Goal: Task Accomplishment & Management: Complete application form

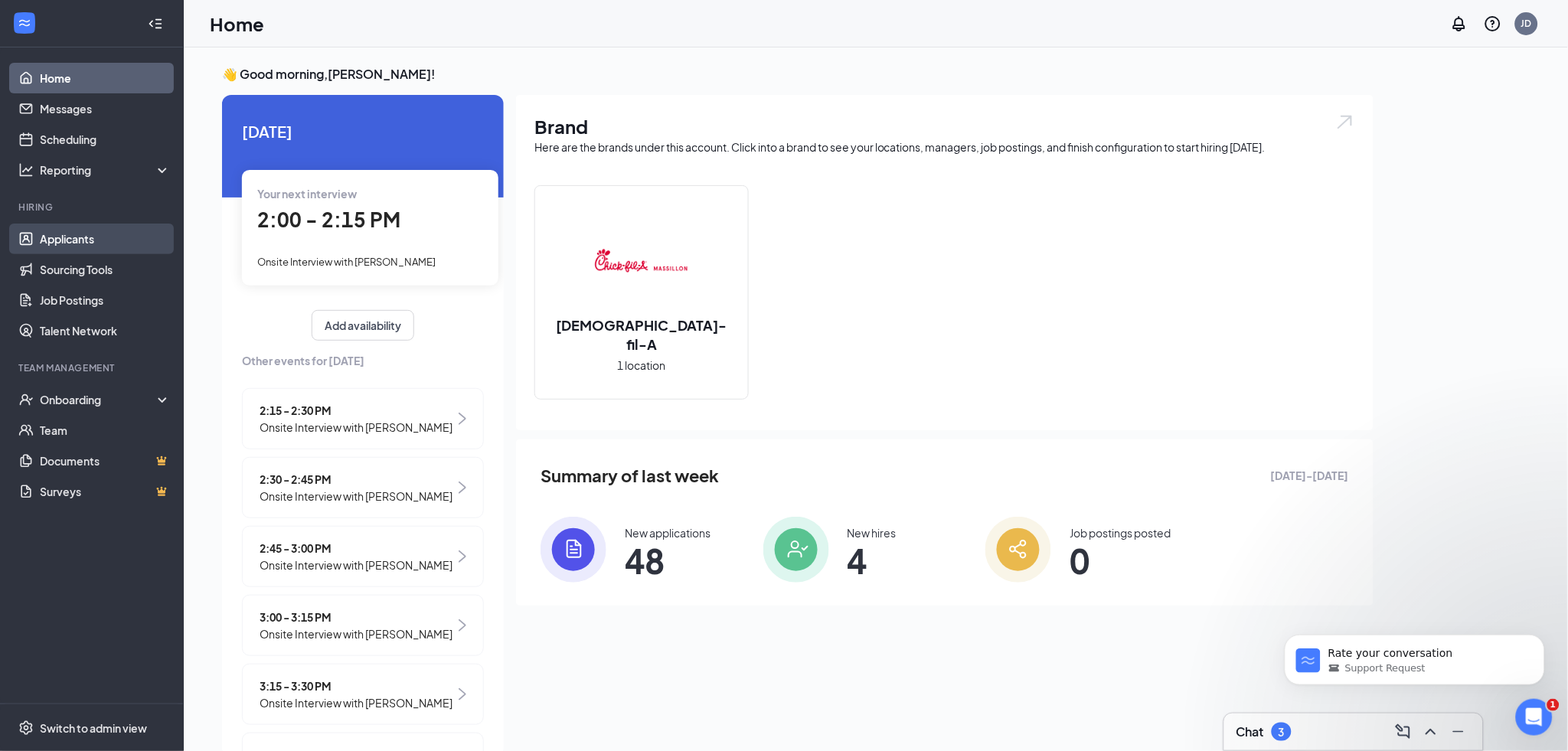
click at [106, 233] on link "Applicants" at bounding box center [106, 238] width 131 height 31
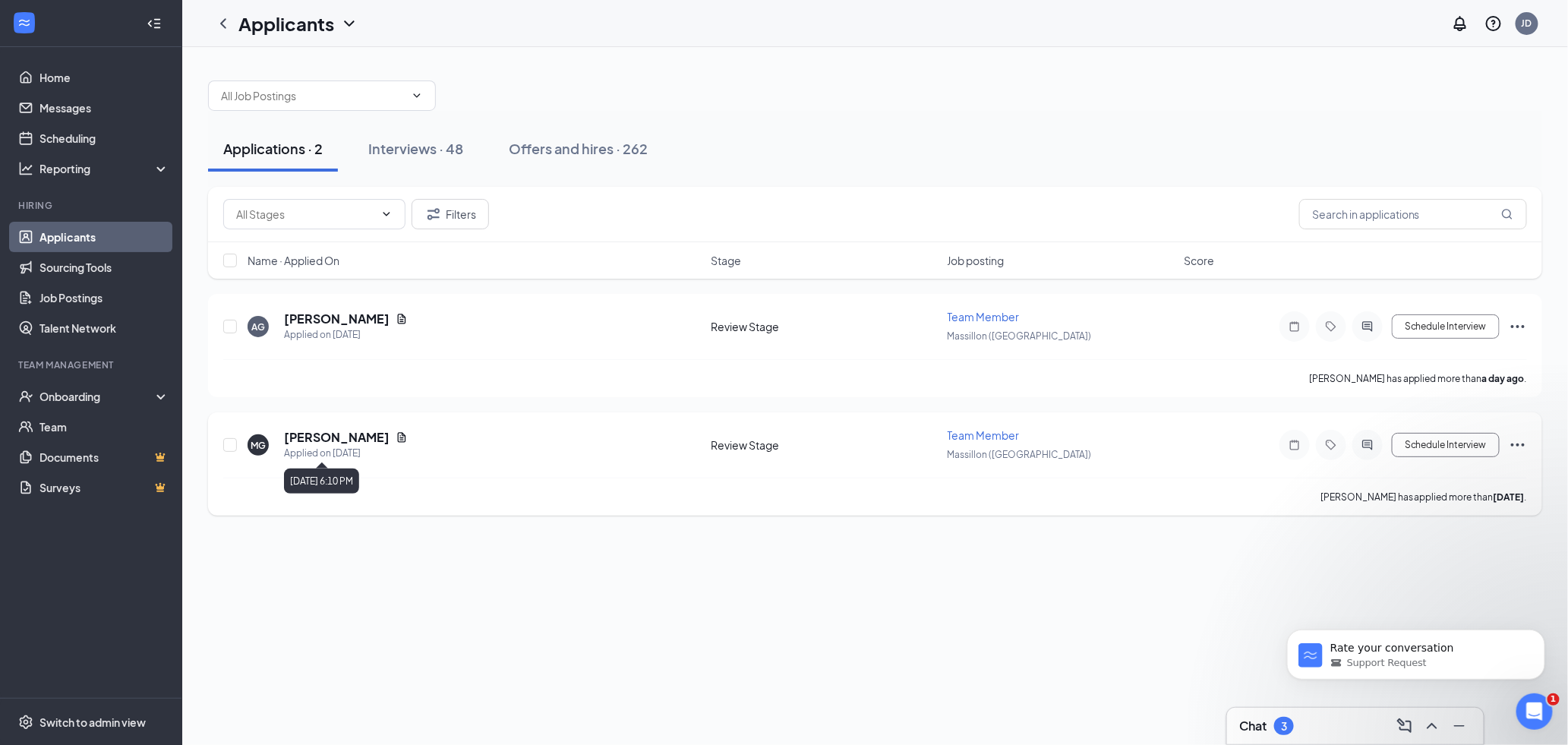
click at [340, 443] on h5 "[PERSON_NAME]" at bounding box center [337, 437] width 106 height 17
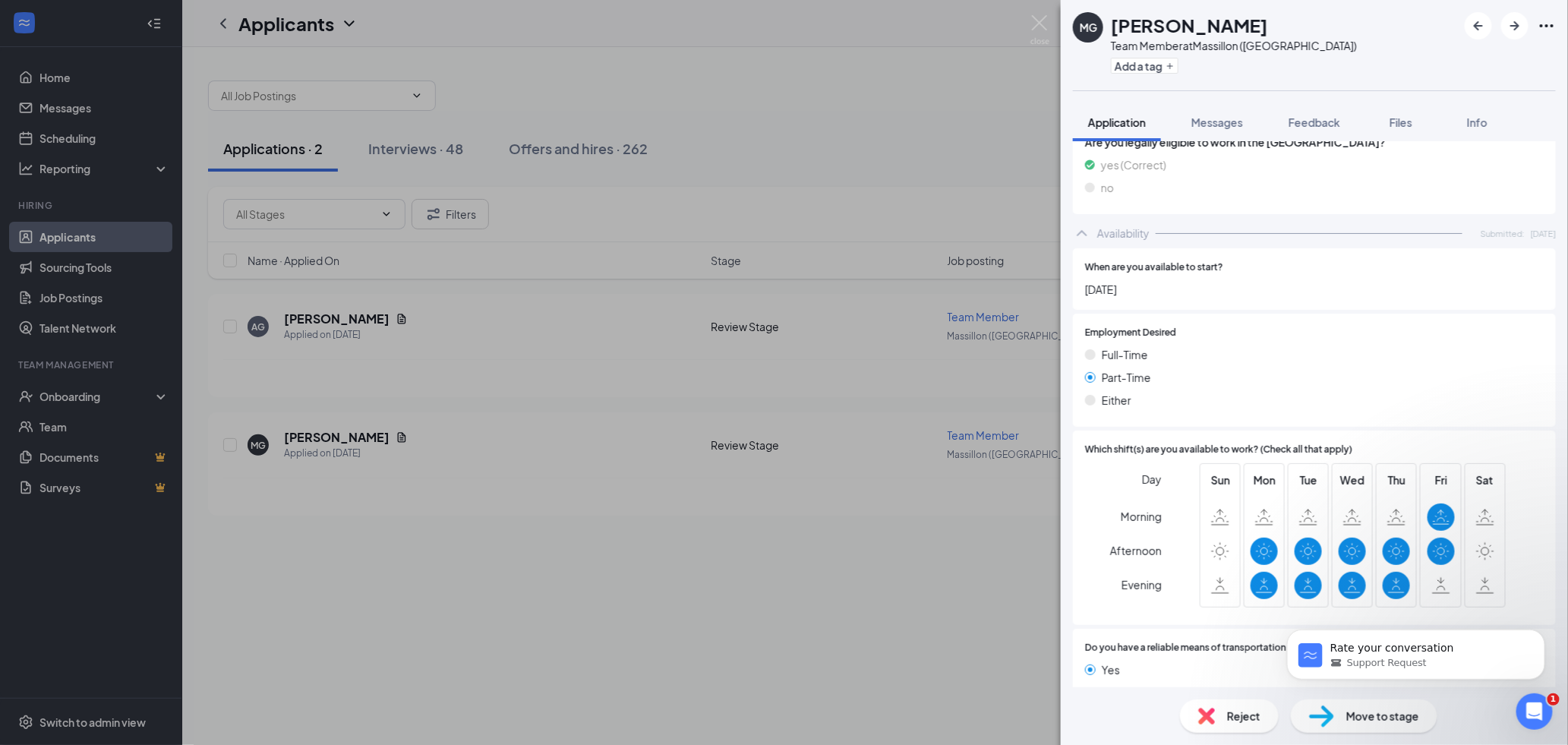
scroll to position [968, 0]
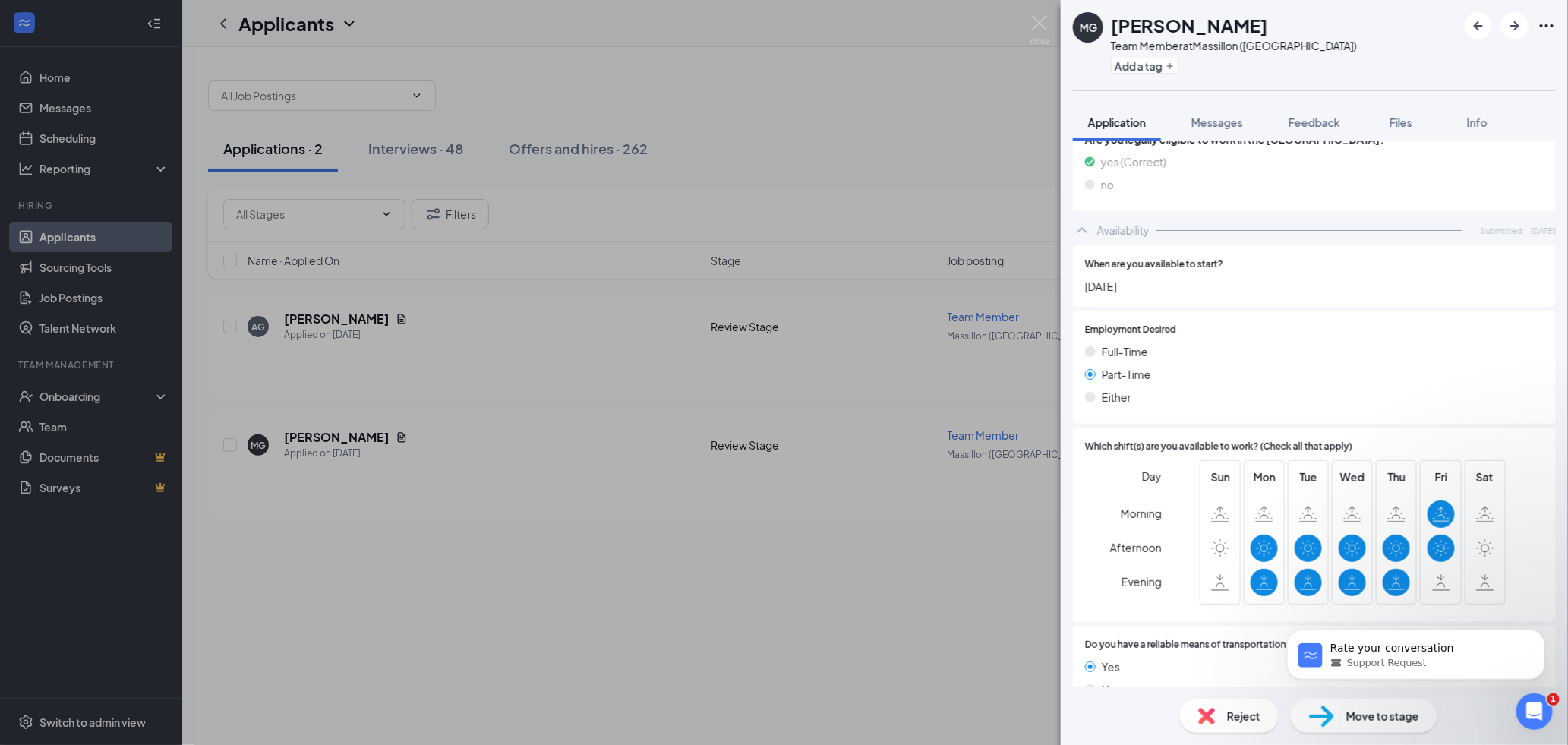
click at [868, 549] on div "MG [PERSON_NAME] Team Member at [GEOGRAPHIC_DATA] ([GEOGRAPHIC_DATA]) Add a tag…" at bounding box center [784, 372] width 1568 height 745
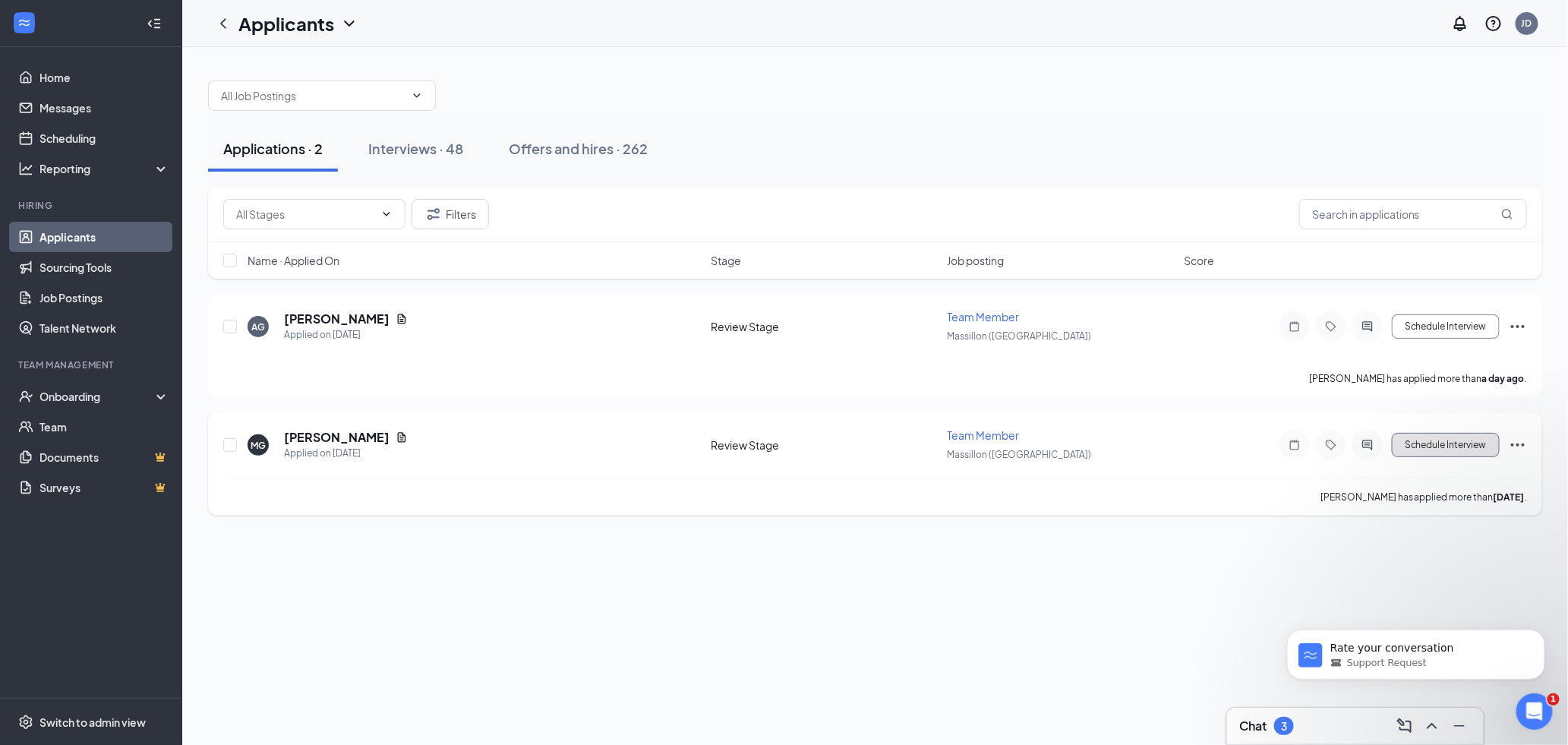
click at [1470, 435] on button "Schedule Interview" at bounding box center [1446, 445] width 108 height 24
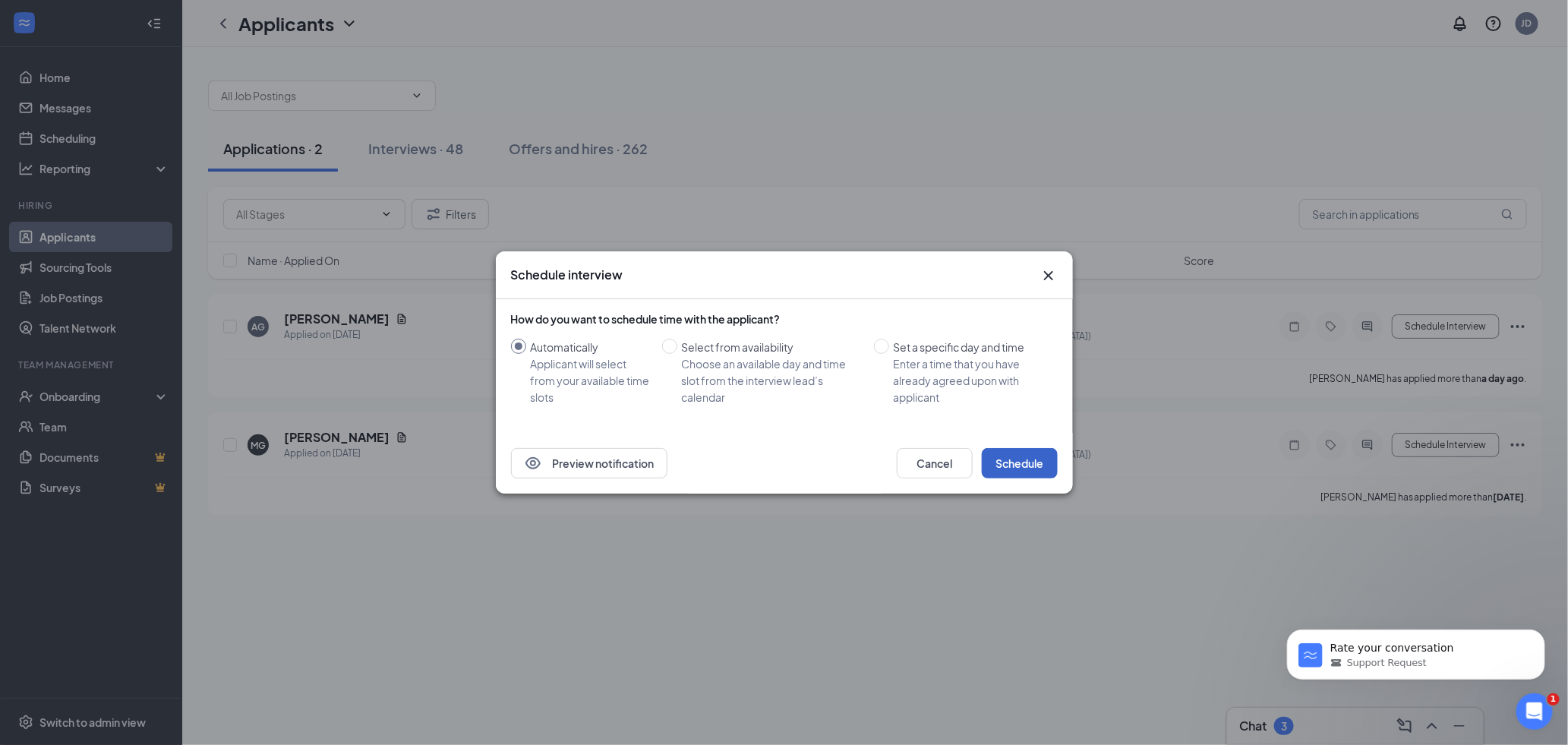
click at [1010, 471] on button "Schedule" at bounding box center [1020, 463] width 76 height 31
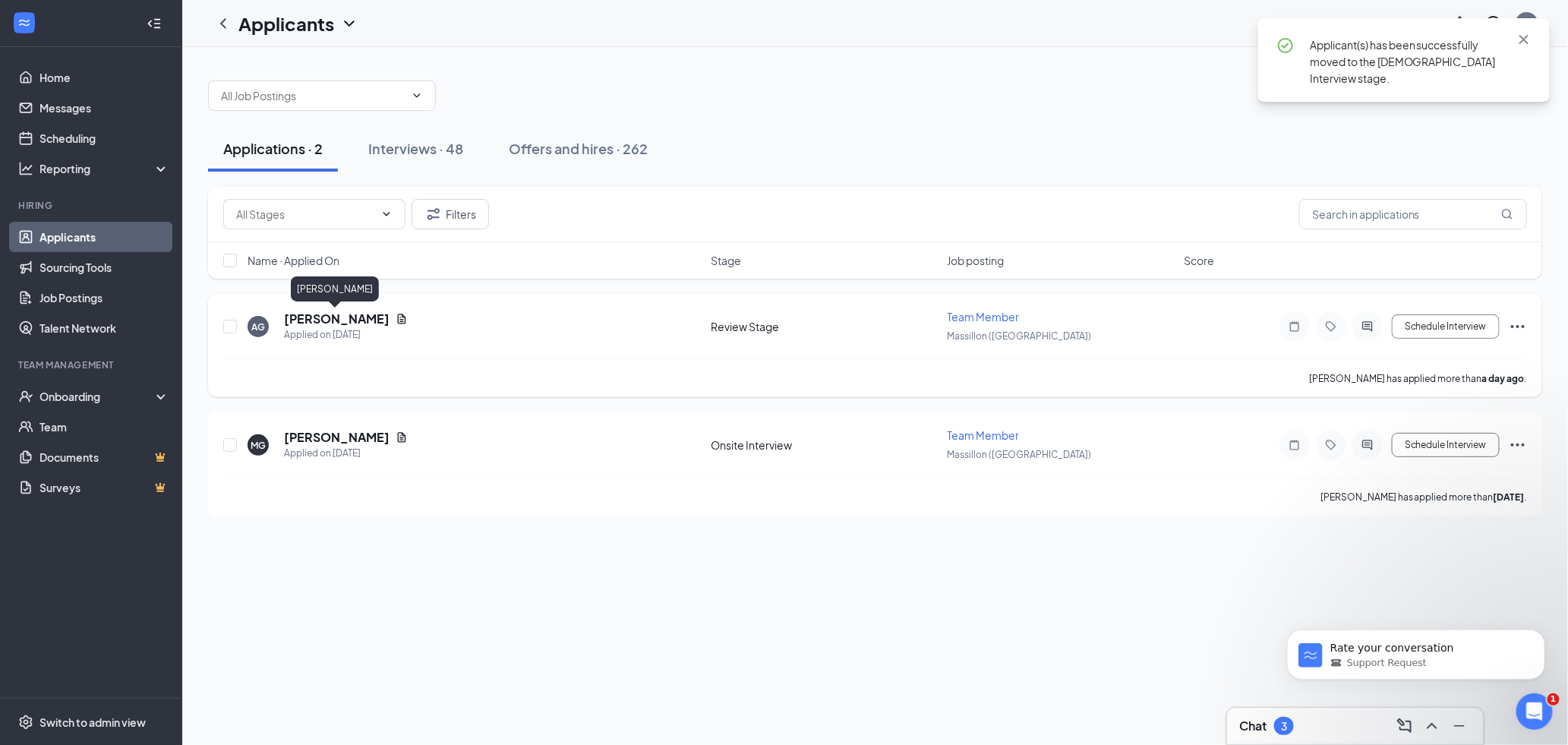
click at [353, 322] on h5 "[PERSON_NAME]" at bounding box center [337, 319] width 106 height 17
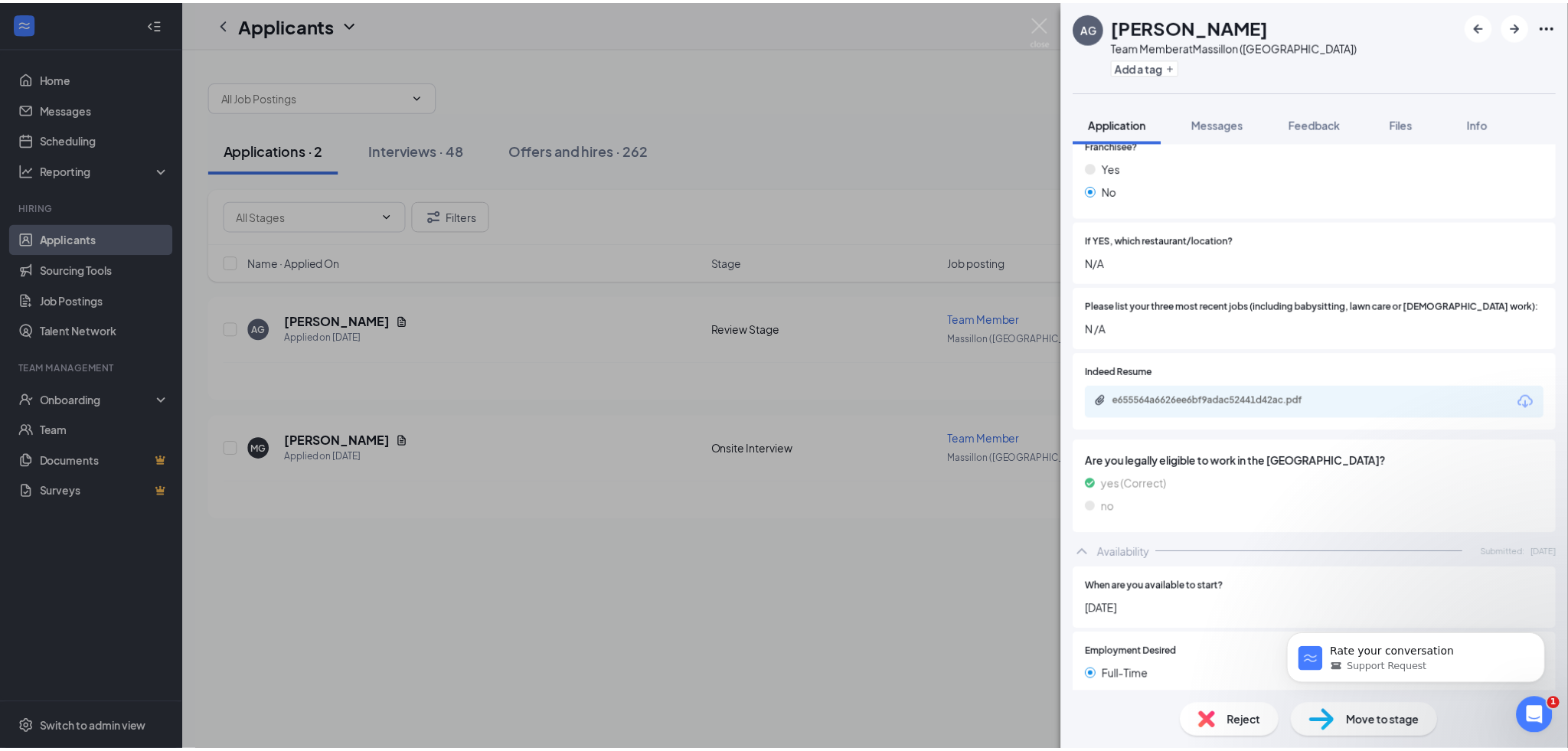
scroll to position [601, 0]
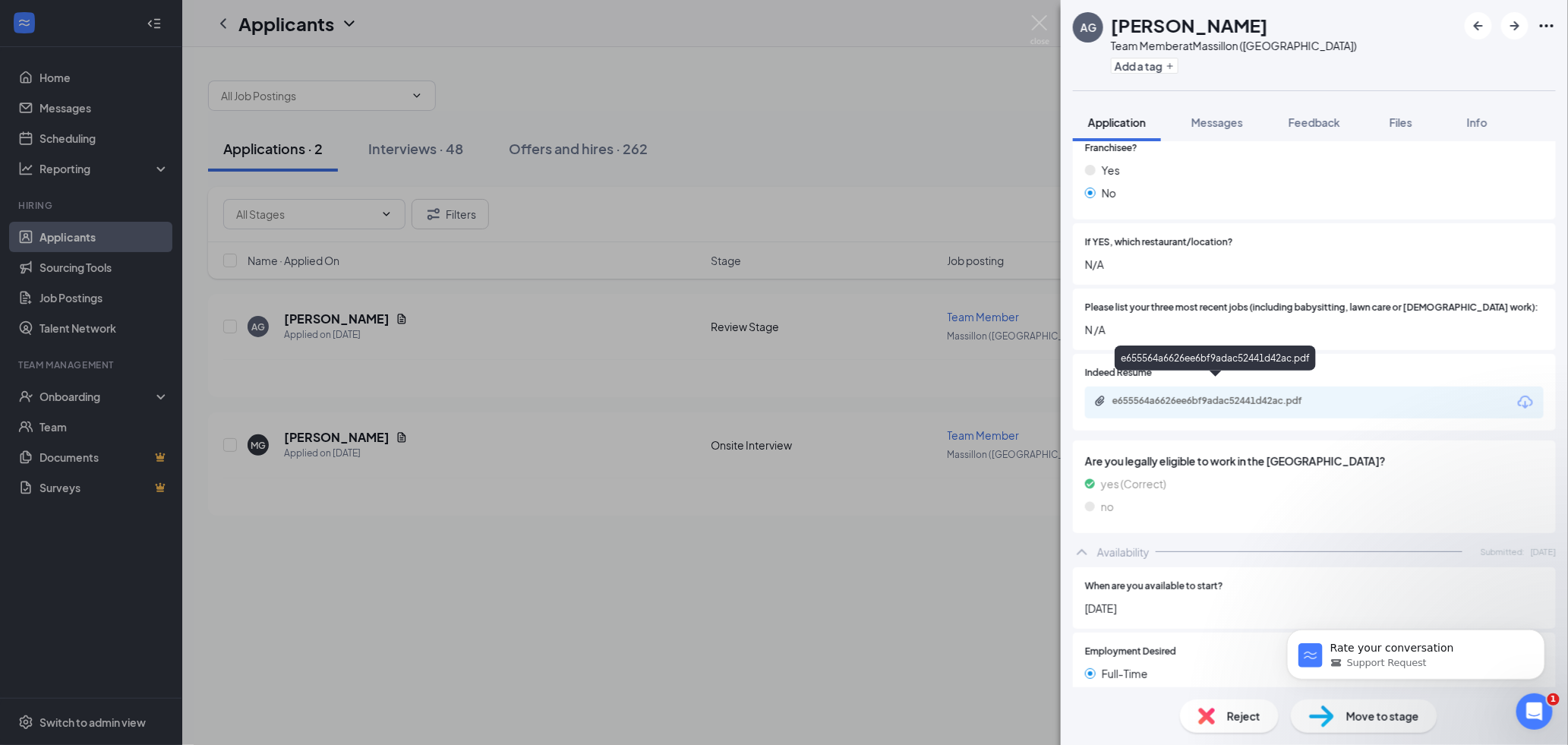
click at [1195, 395] on div "e655564a6626ee6bf9adac52441d42ac.pdf" at bounding box center [1218, 401] width 212 height 12
click at [939, 646] on div "AG [PERSON_NAME] Team Member at [GEOGRAPHIC_DATA] ([GEOGRAPHIC_DATA]) Add a tag…" at bounding box center [784, 372] width 1568 height 745
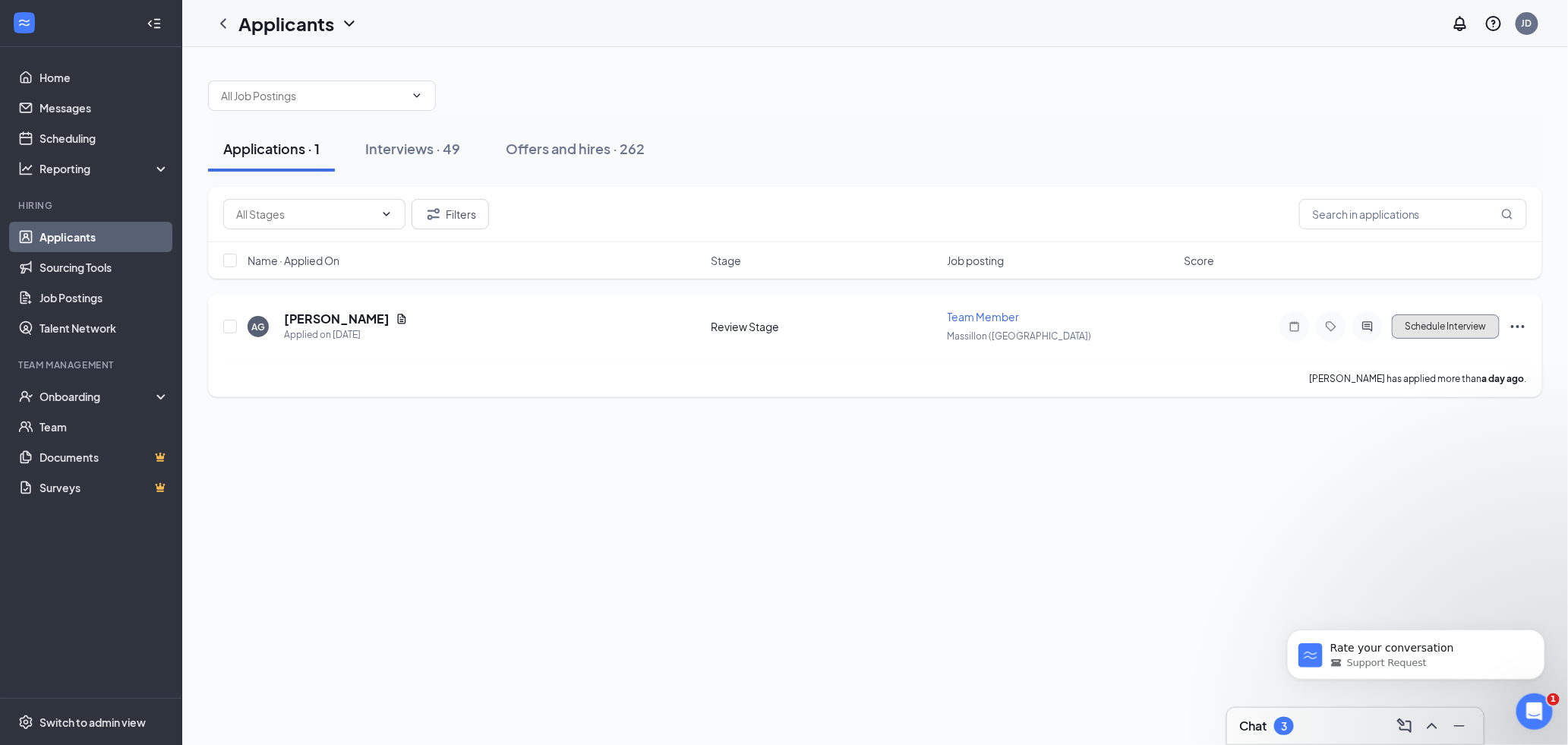
click at [1405, 335] on button "Schedule Interview" at bounding box center [1446, 327] width 108 height 24
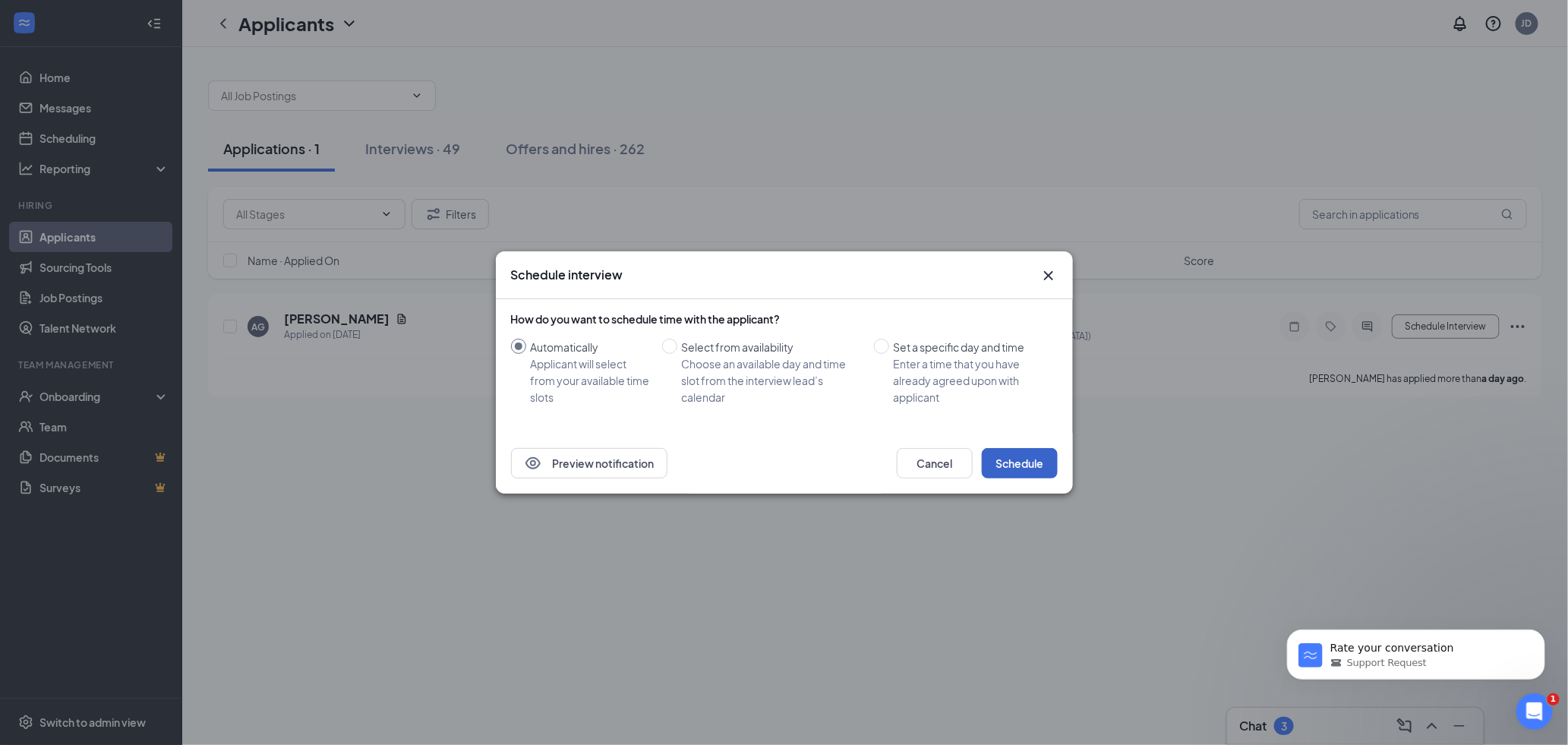
click at [1019, 454] on button "Schedule" at bounding box center [1020, 463] width 76 height 31
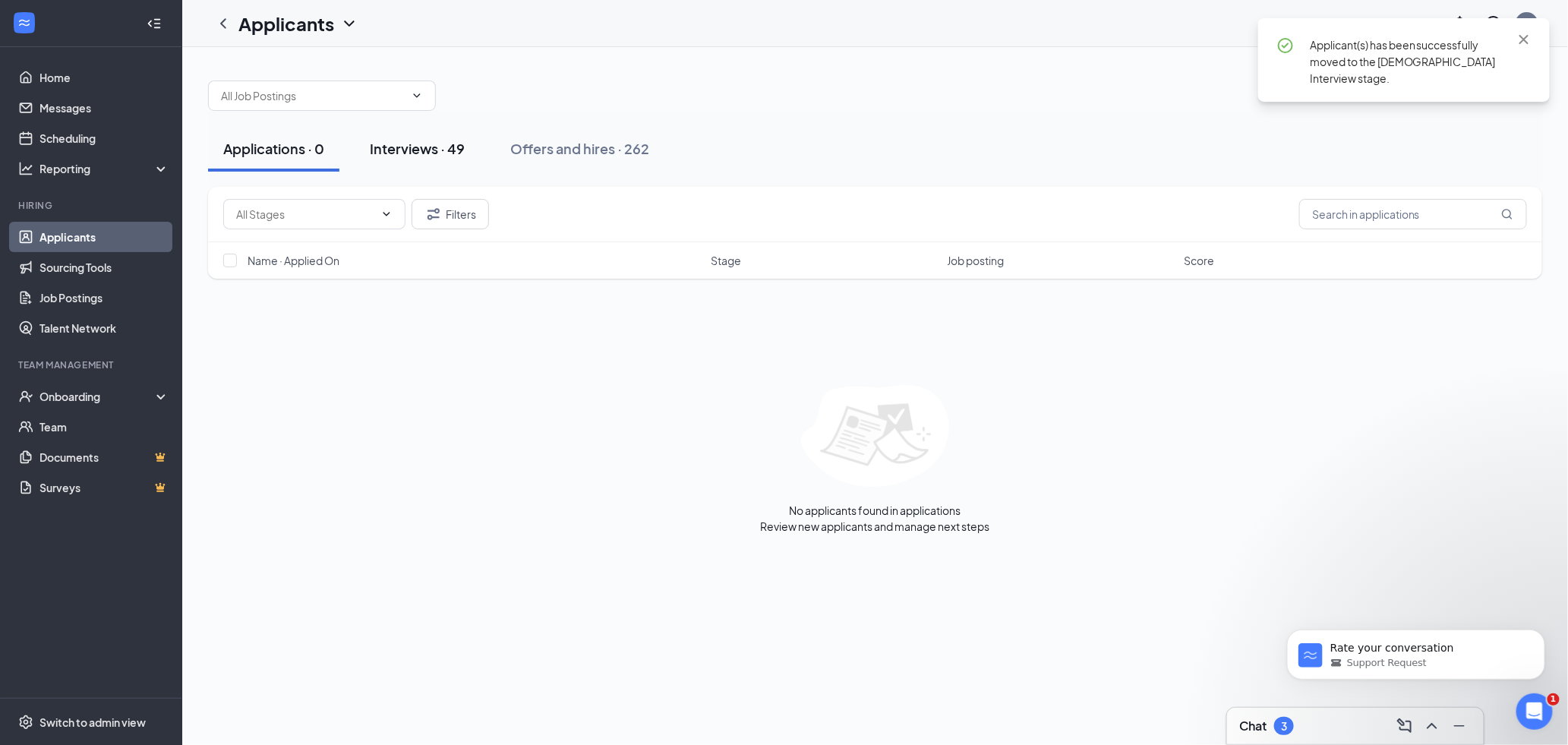
click at [419, 140] on div "Interviews · 49" at bounding box center [418, 148] width 95 height 19
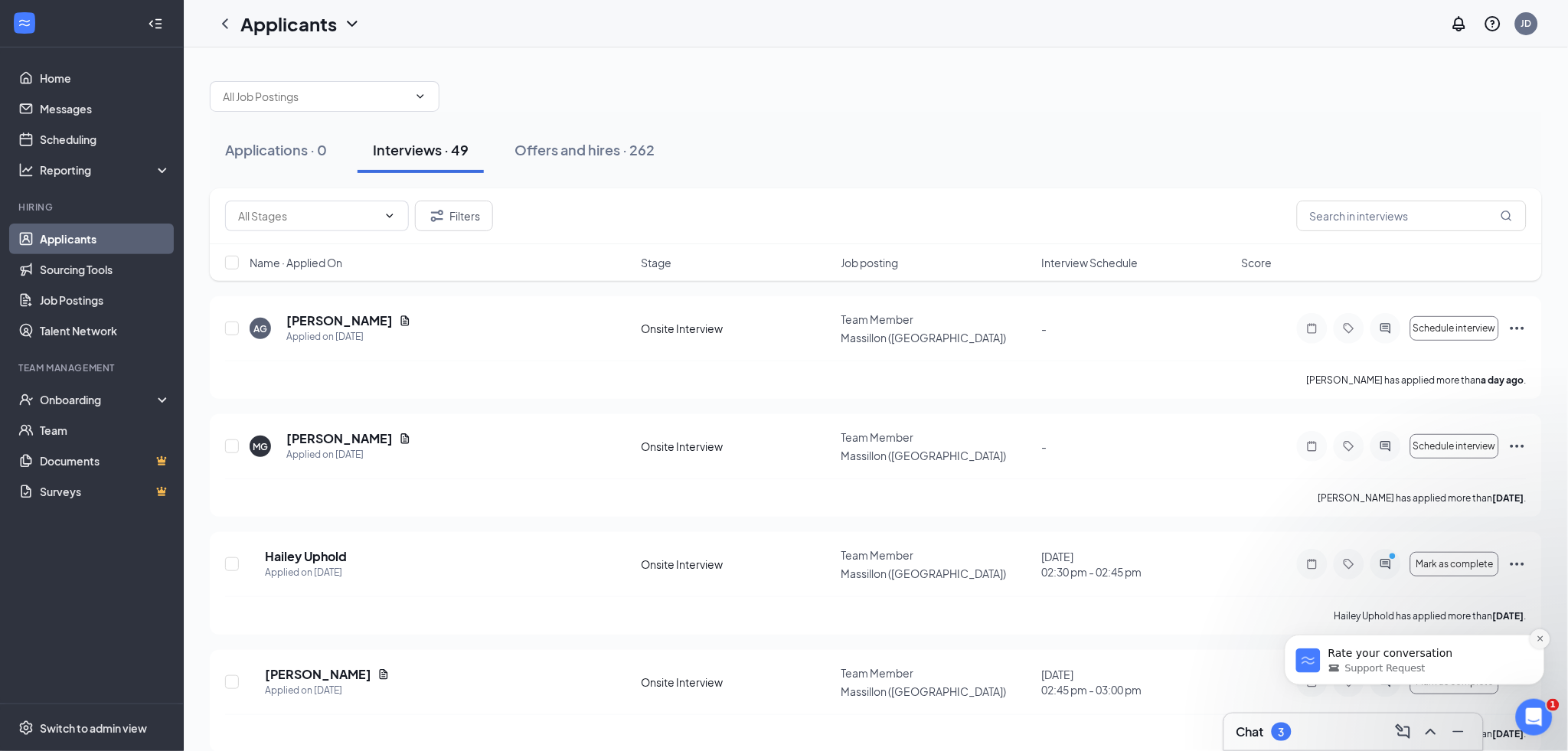
click at [1538, 638] on icon "Dismiss notification" at bounding box center [1540, 638] width 6 height 6
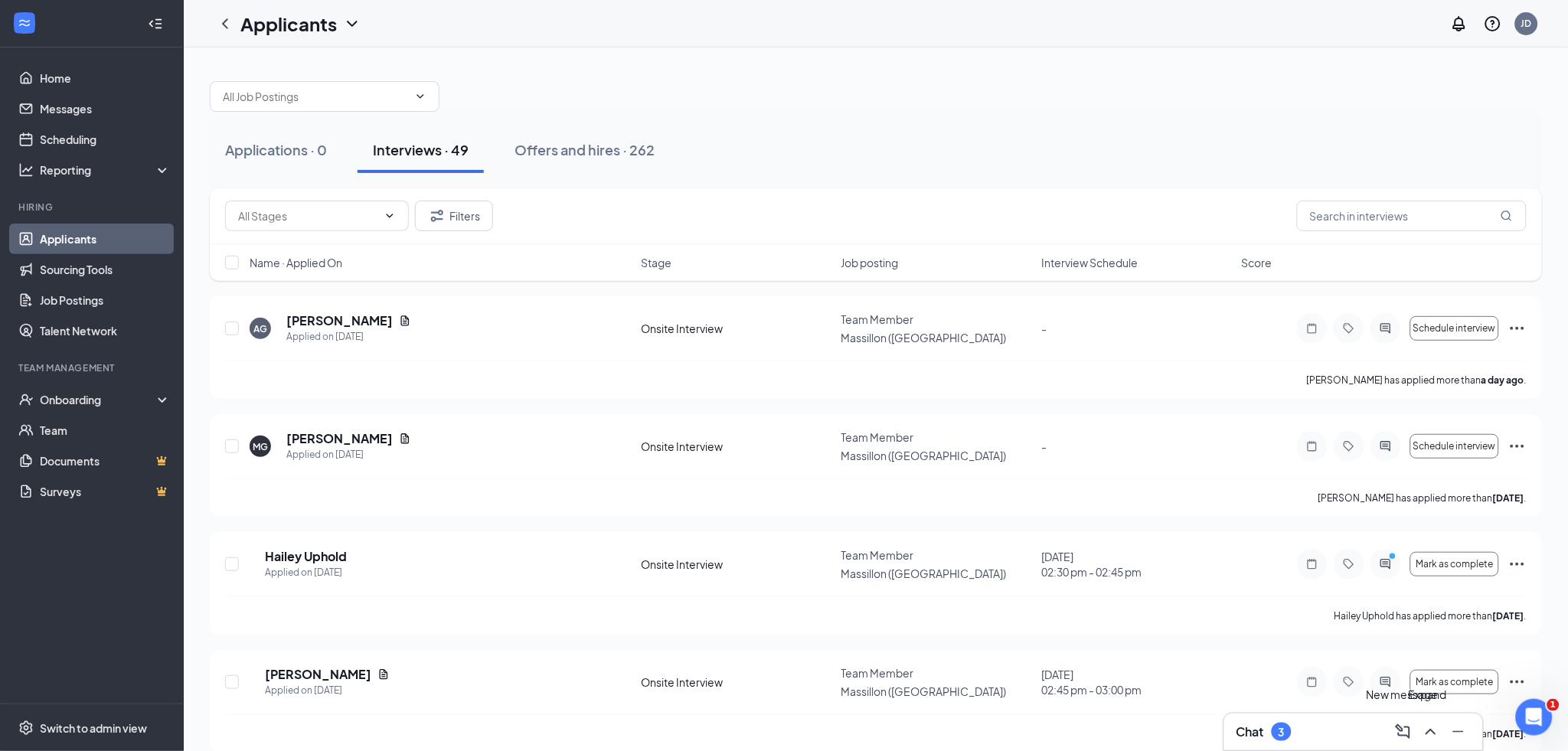
click at [1345, 740] on div "Chat 3" at bounding box center [1354, 731] width 234 height 24
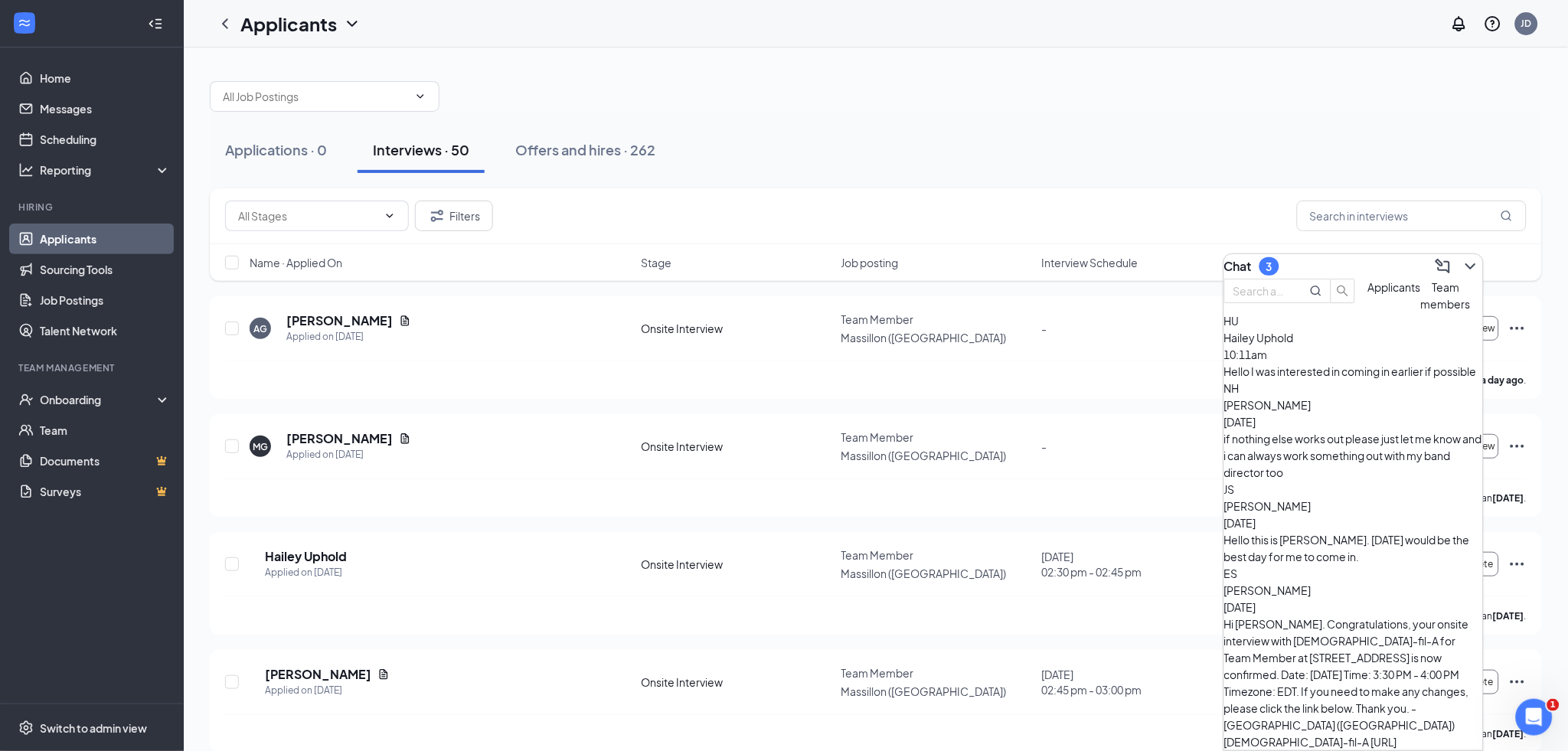
click at [1421, 311] on span "Team members" at bounding box center [1445, 296] width 50 height 31
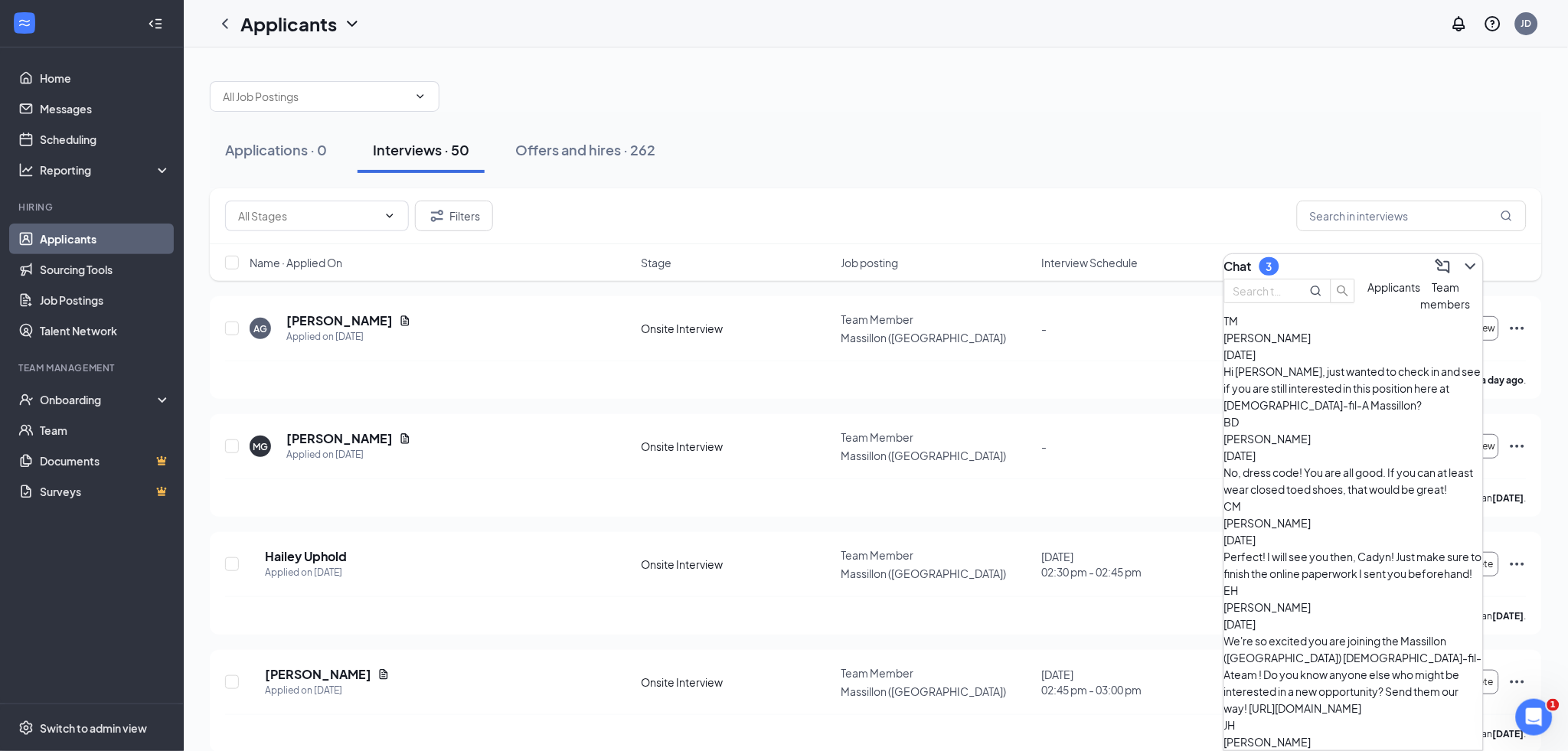
click at [1330, 508] on div "CM [PERSON_NAME] [DATE] Perfect! I will see you then, Cadyn! Just make sure to …" at bounding box center [1354, 540] width 259 height 84
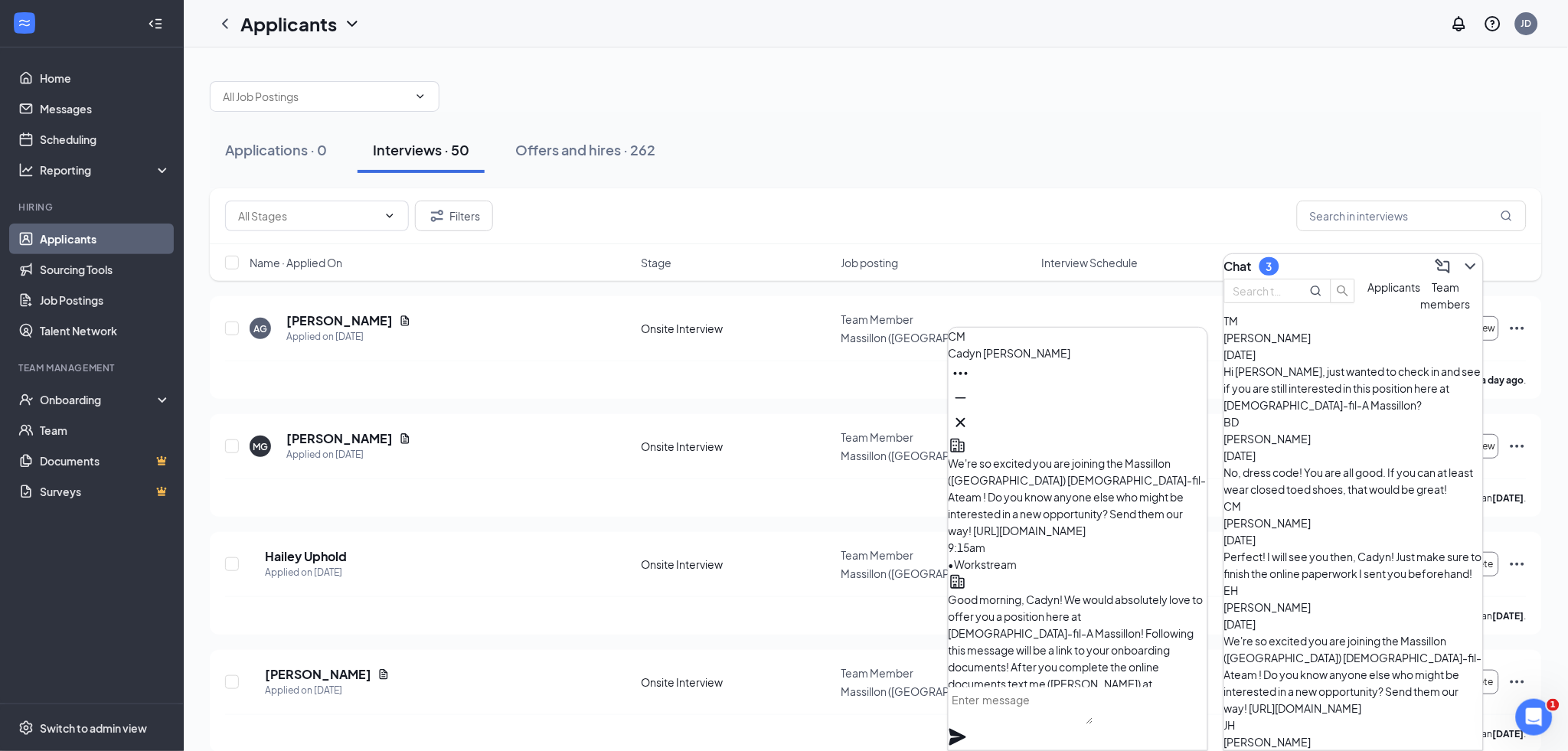
scroll to position [-595, 0]
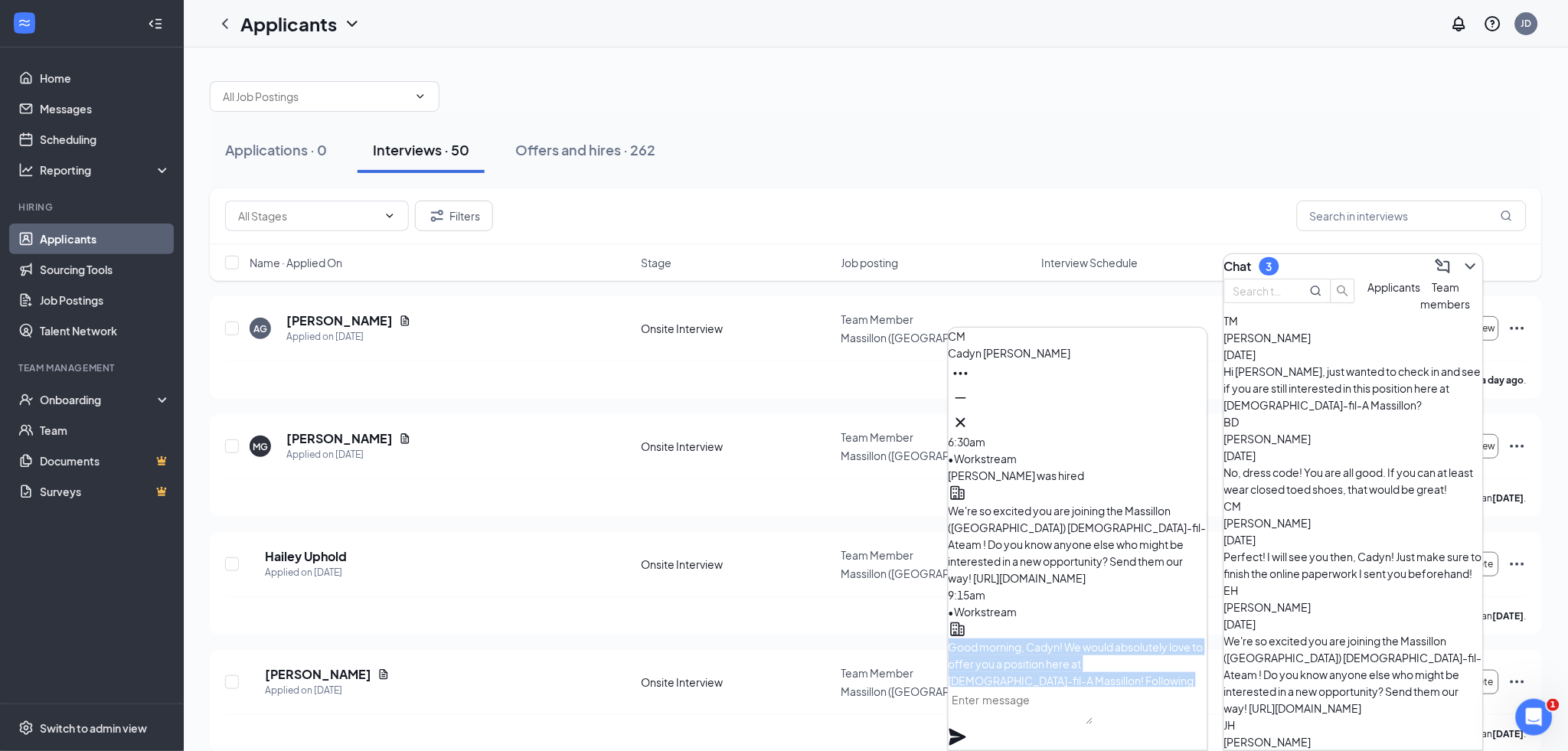
drag, startPoint x: 984, startPoint y: 467, endPoint x: 1016, endPoint y: 614, distance: 150.4
click at [1016, 639] on div "Good morning, Cadyn! We would absolutely love to offer you a position here at […" at bounding box center [1078, 698] width 259 height 118
copy span "Good morning, Cadyn! We would absolutely love to offer you a position here at […"
click at [1369, 312] on button "Applicants" at bounding box center [1395, 296] width 52 height 34
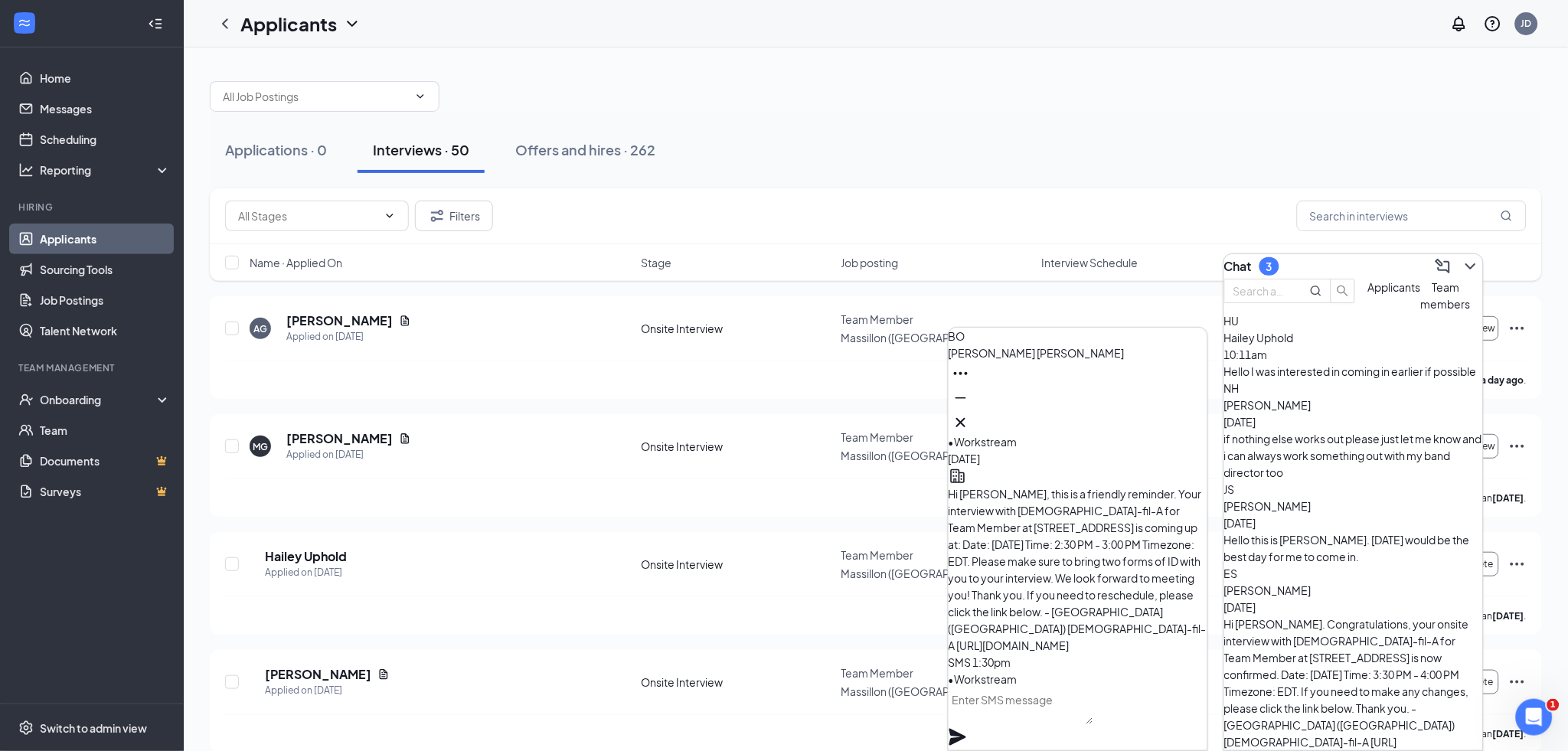
click at [1027, 724] on textarea at bounding box center [1021, 705] width 145 height 36
paste textarea "Good morning, Cadyn! We would absolutely love to offer you a position here at […"
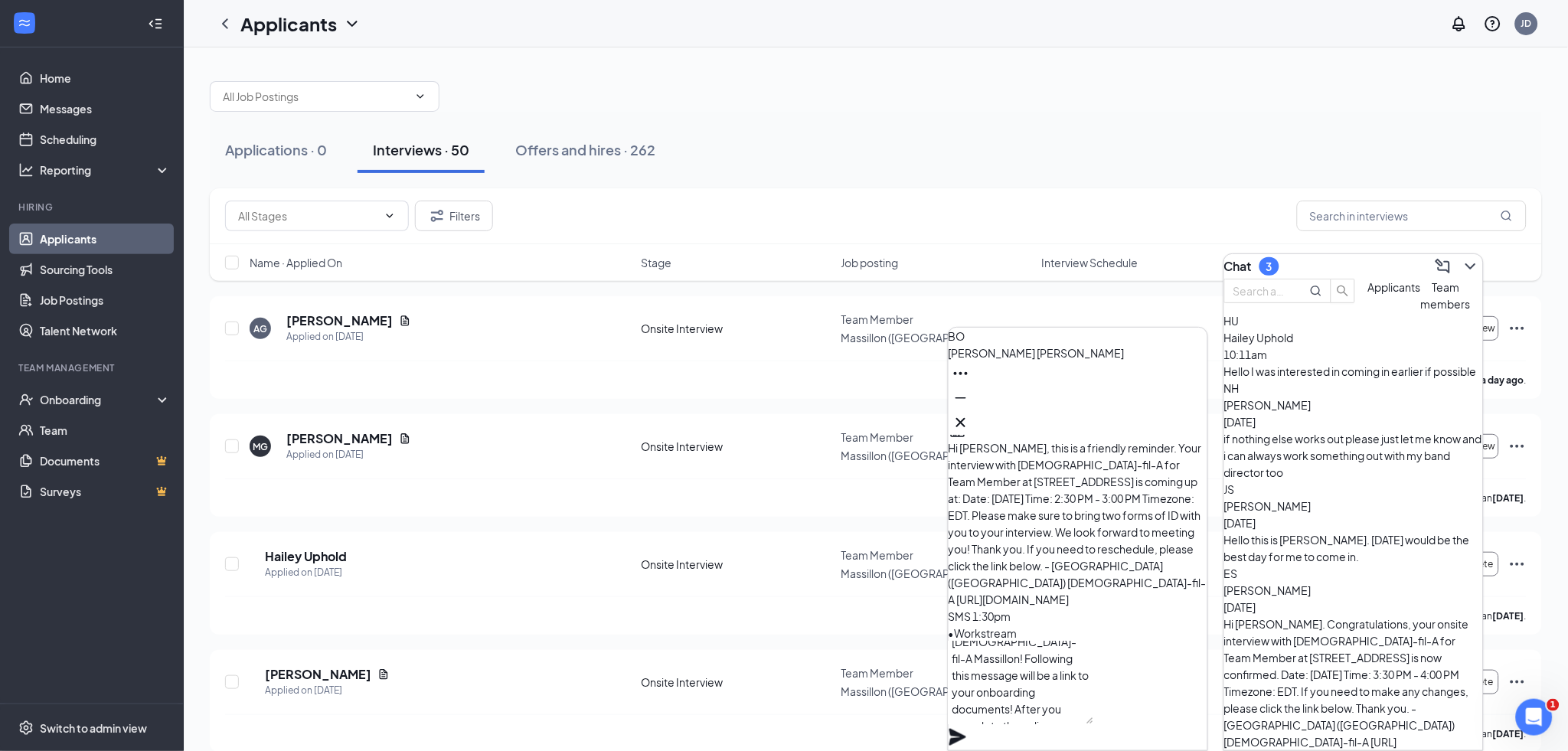
scroll to position [0, 0]
click at [1080, 676] on textarea "Good morning, Cadyn! We would absolutely love to offer you a position here at […" at bounding box center [1021, 683] width 145 height 82
drag, startPoint x: 1084, startPoint y: 673, endPoint x: 1055, endPoint y: 677, distance: 29.3
click at [1055, 677] on textarea "Good morning, Cadyn! We would absolutely love to offer you a position here at […" at bounding box center [1021, 683] width 145 height 82
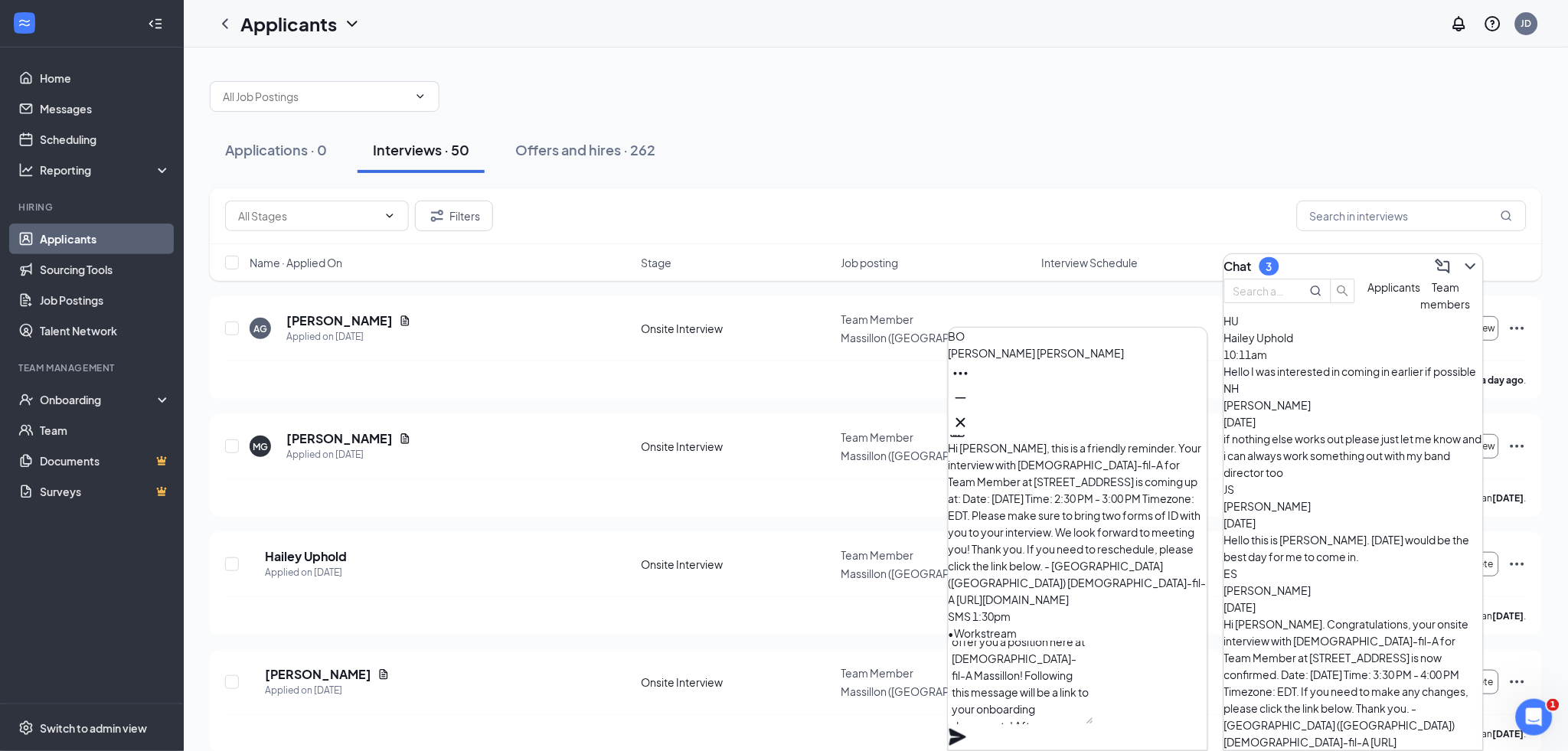
type textarea "Good morning, [PERSON_NAME]! We would absolutely love to offer you a position h…"
click at [966, 729] on icon "Plane" at bounding box center [958, 737] width 17 height 17
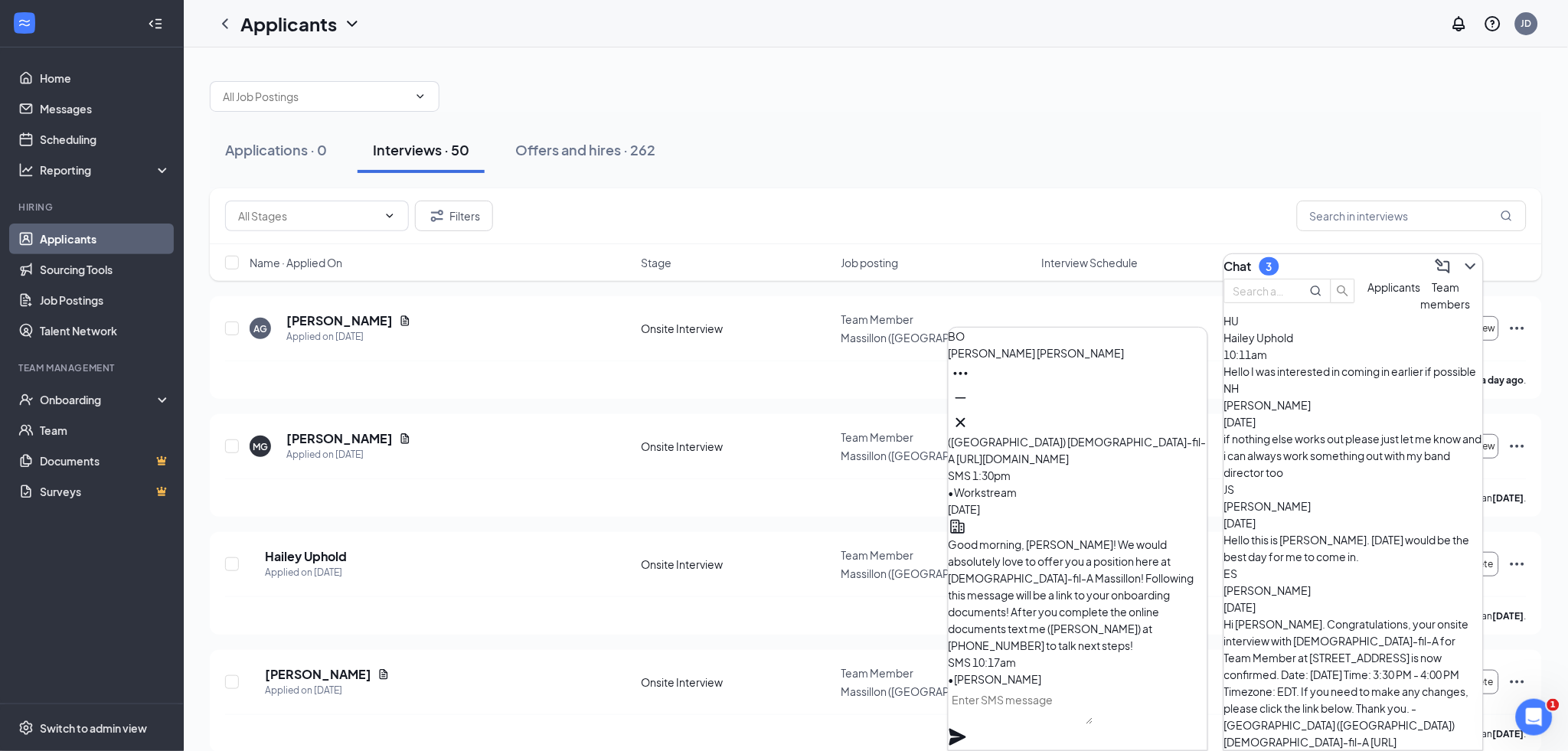
click at [1421, 311] on span "Team members" at bounding box center [1445, 296] width 50 height 31
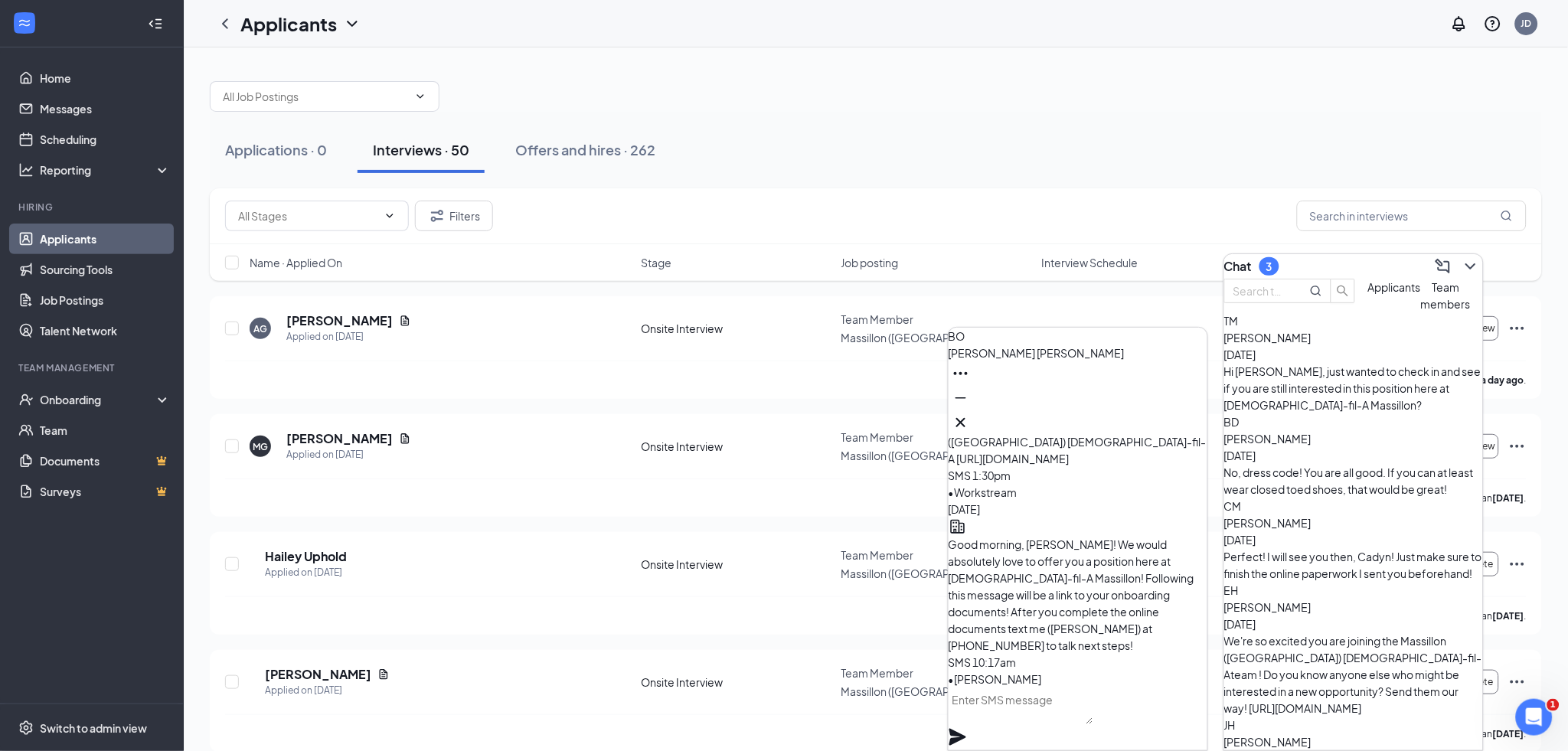
click at [1312, 516] on span "[PERSON_NAME]" at bounding box center [1268, 523] width 87 height 14
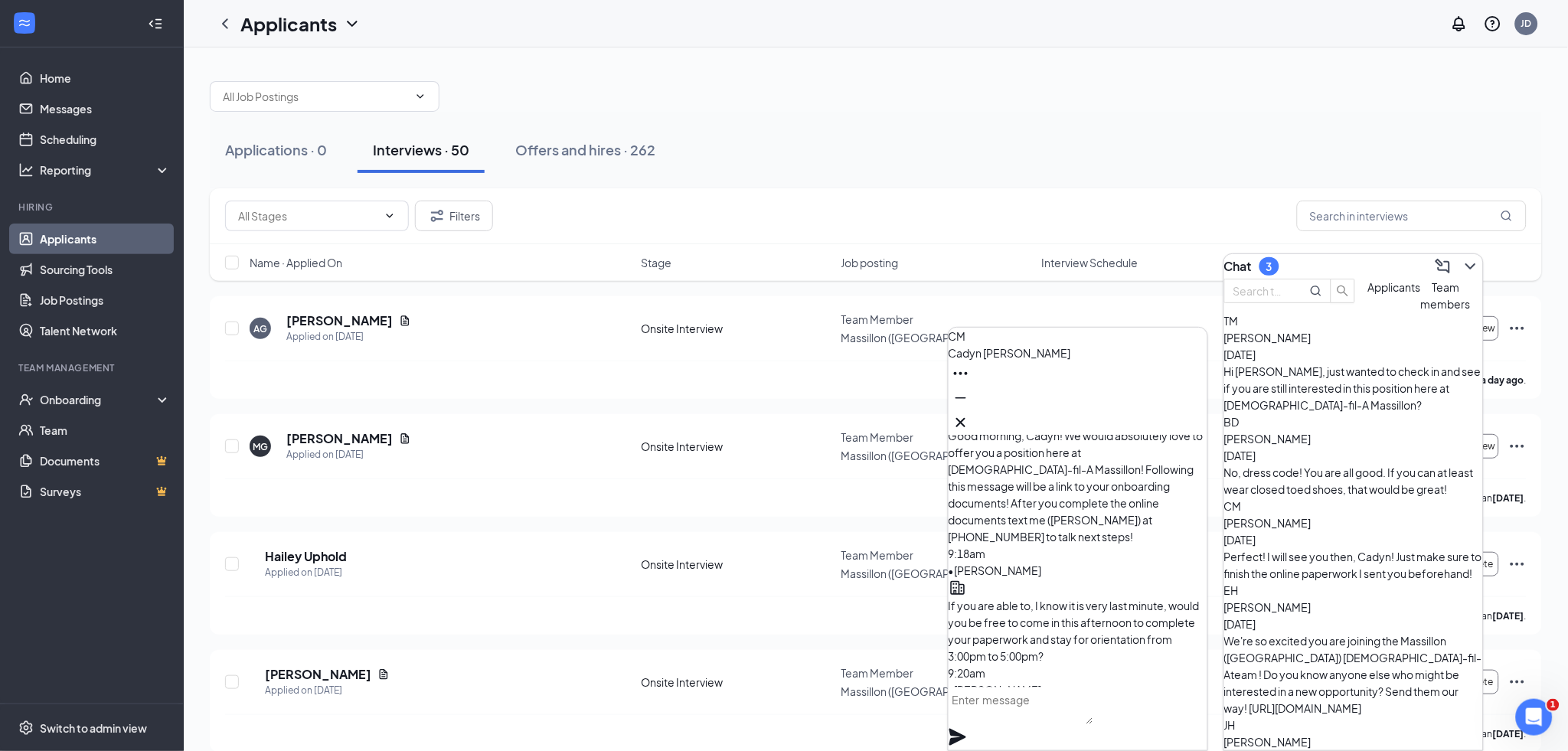
scroll to position [-425, 0]
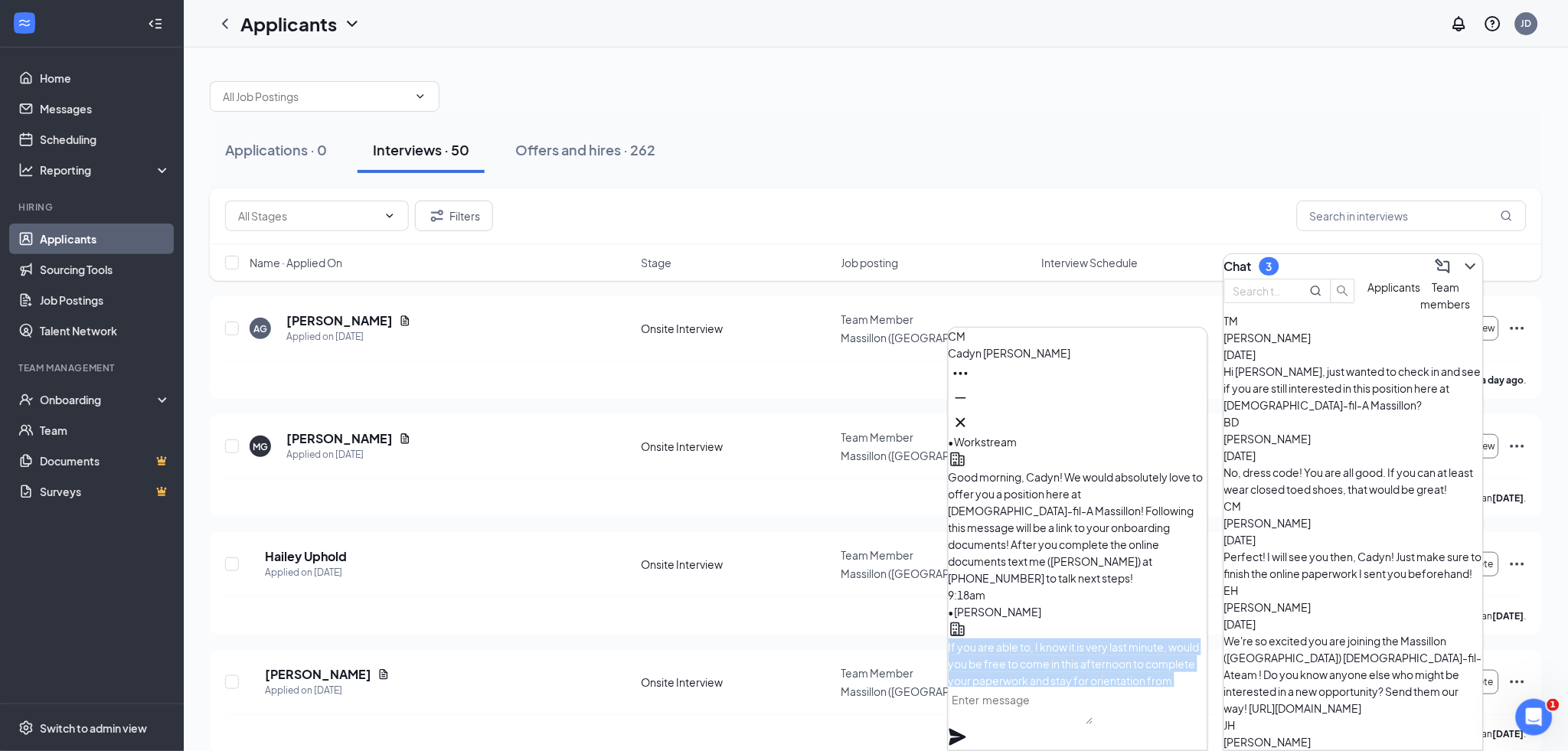
drag, startPoint x: 985, startPoint y: 496, endPoint x: 1093, endPoint y: 585, distance: 139.9
click at [1093, 639] on div "If you are able to, I know it is very last minute, would you be free to come in…" at bounding box center [1078, 672] width 259 height 67
copy span "If you are able to, I know it is very last minute, would you be free to come in…"
click at [1369, 312] on div "Applicants" at bounding box center [1395, 296] width 52 height 34
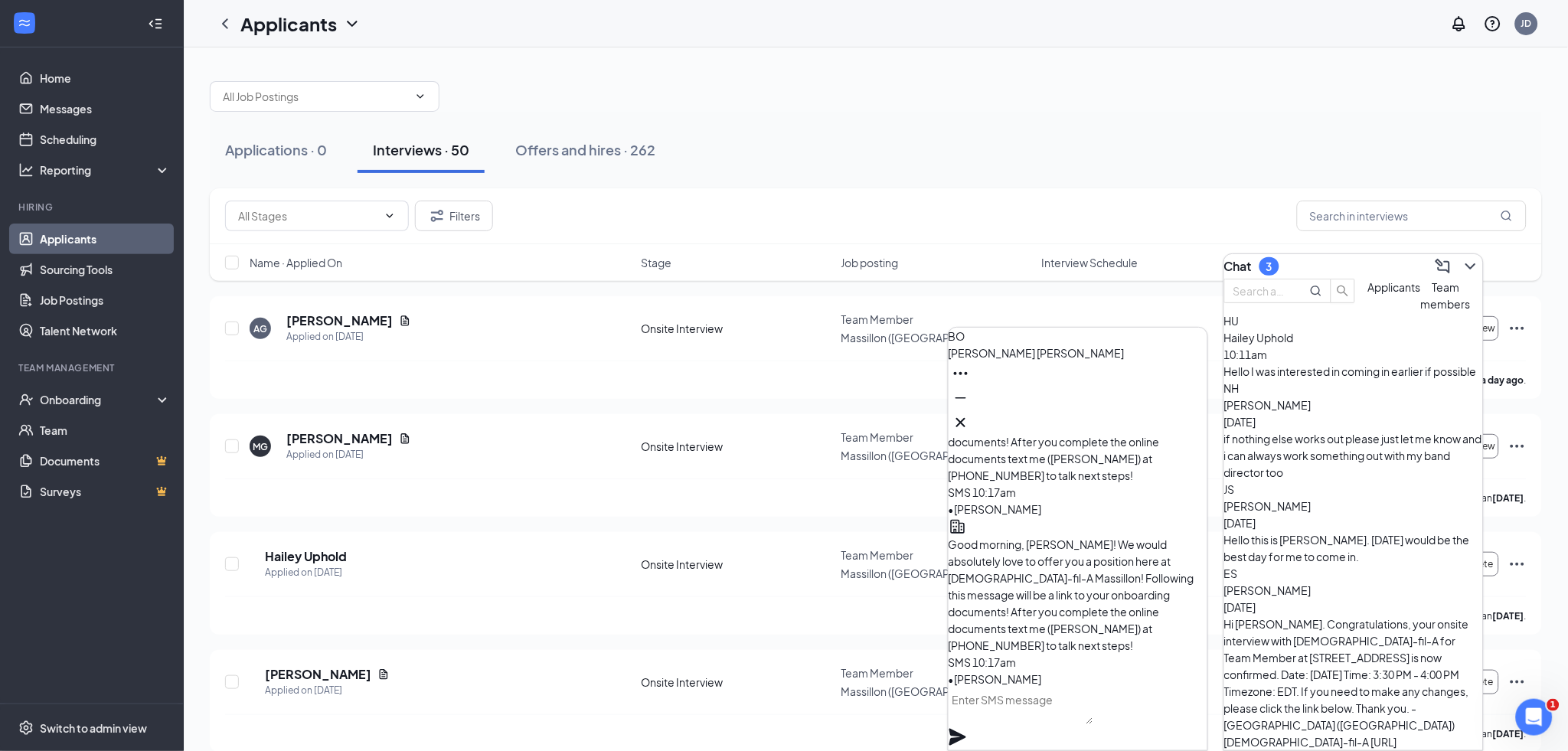
click at [1073, 723] on textarea at bounding box center [1021, 705] width 145 height 36
paste textarea "If you are able to, I know it is very last minute, would you be free to come in…"
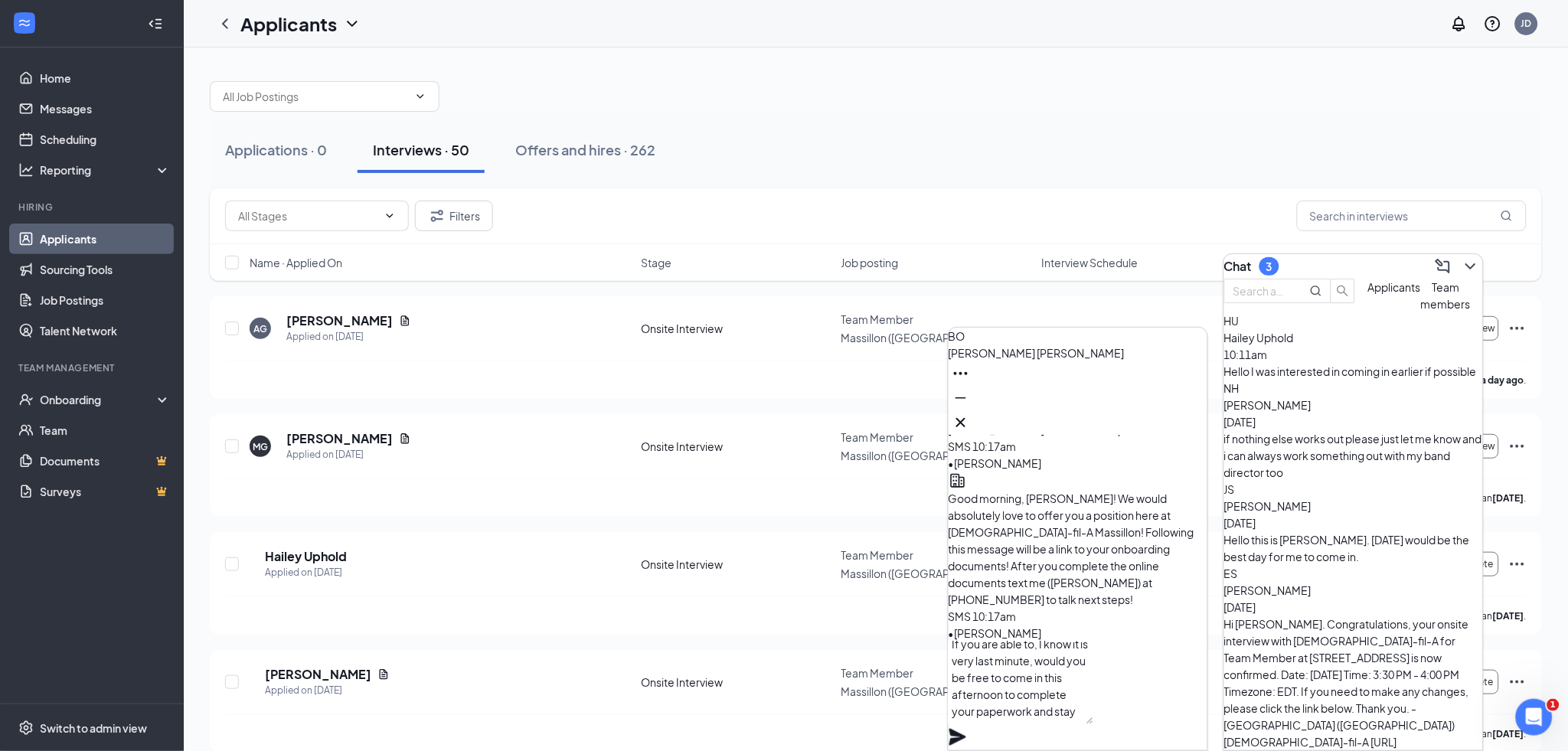
scroll to position [17, 0]
drag, startPoint x: 1116, startPoint y: 719, endPoint x: 1036, endPoint y: 705, distance: 81.2
click at [1036, 705] on textarea "If you are able to, I know it is very last minute, would you be free to come in…" at bounding box center [1021, 683] width 145 height 82
type textarea "If you are able to, I know it is very last minute, would you be free to come in…"
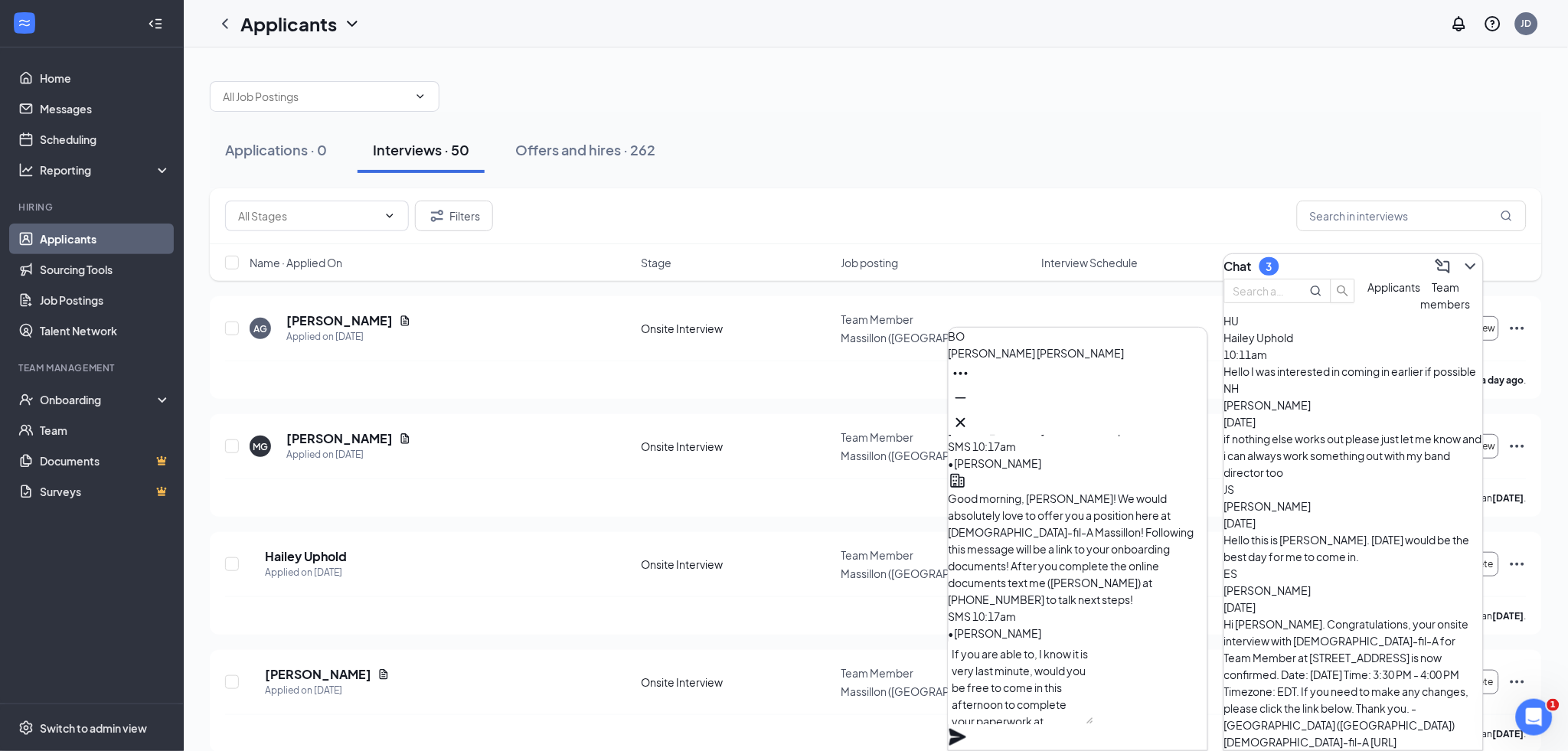
click at [966, 729] on icon "Plane" at bounding box center [958, 737] width 17 height 17
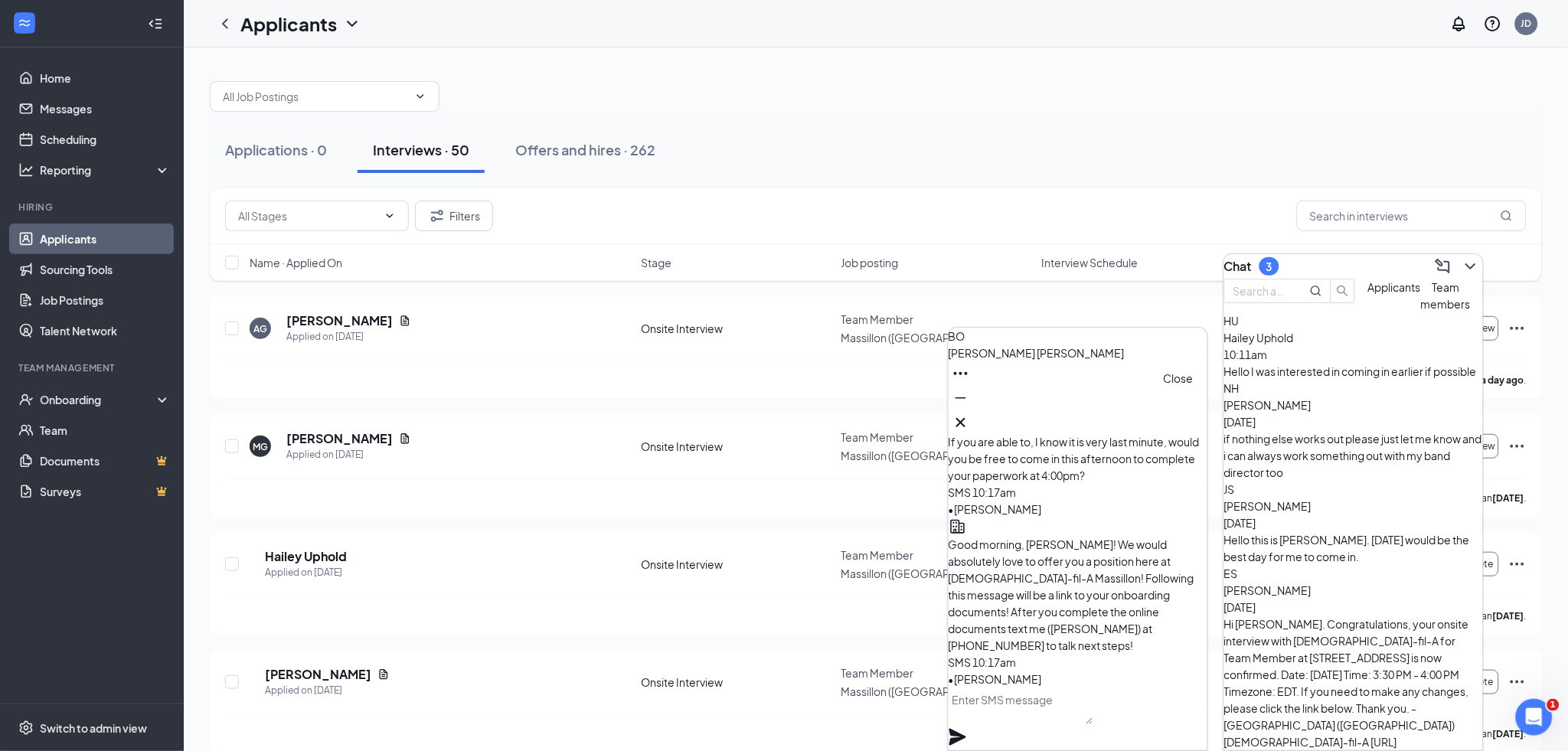
click at [965, 418] on icon "Cross" at bounding box center [961, 423] width 9 height 9
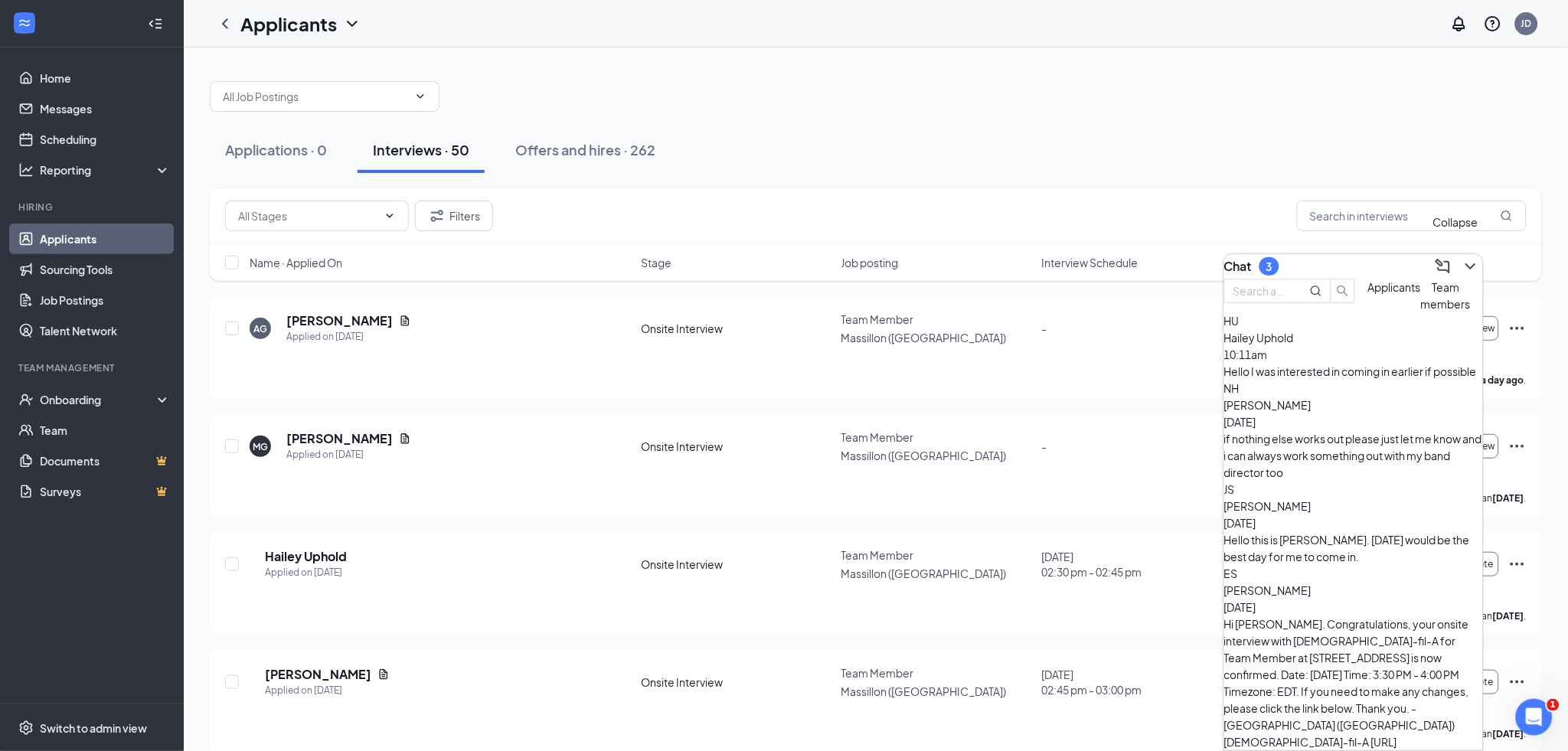
click at [1461, 257] on icon "ChevronDown" at bounding box center [1471, 267] width 19 height 19
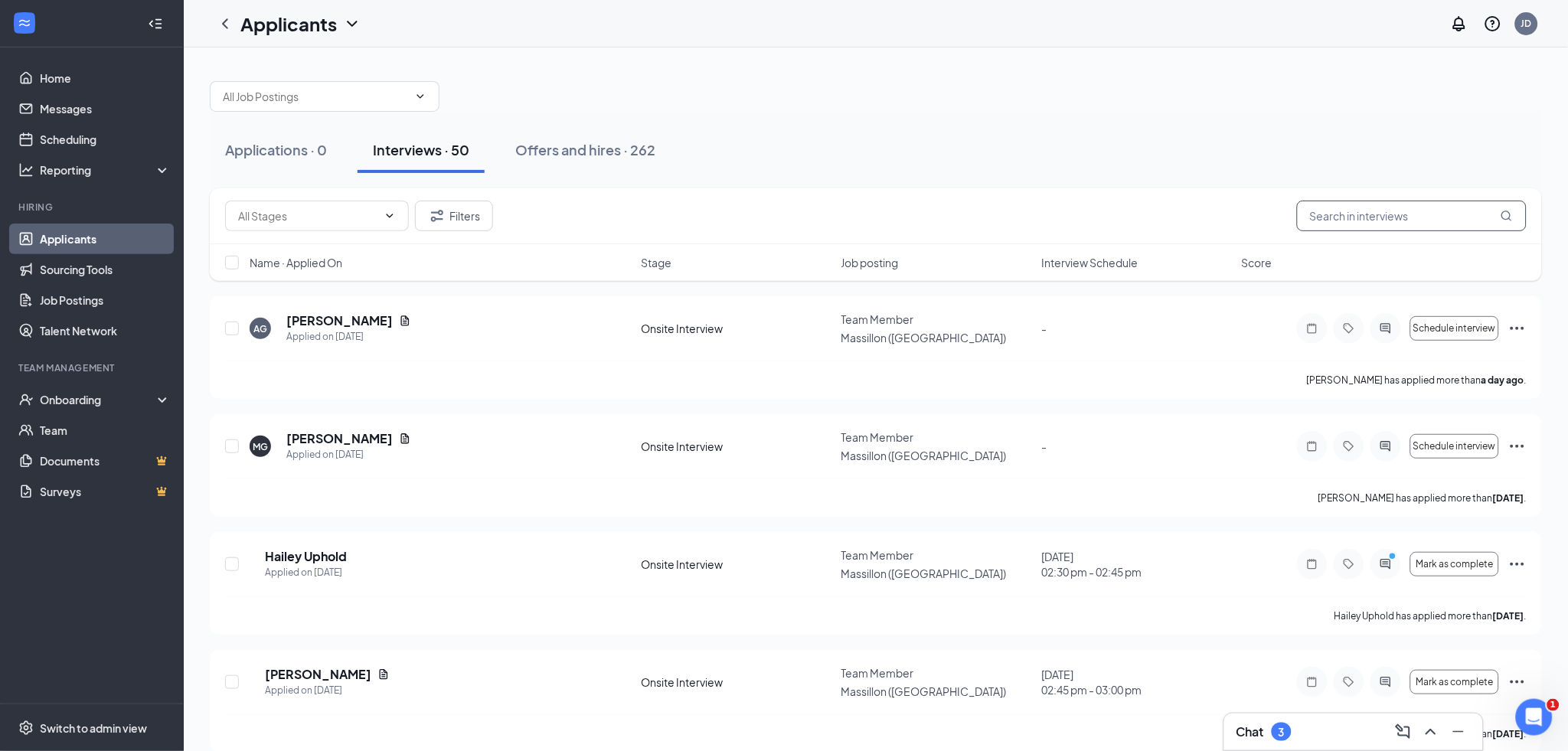
click at [1379, 214] on input "text" at bounding box center [1412, 215] width 230 height 31
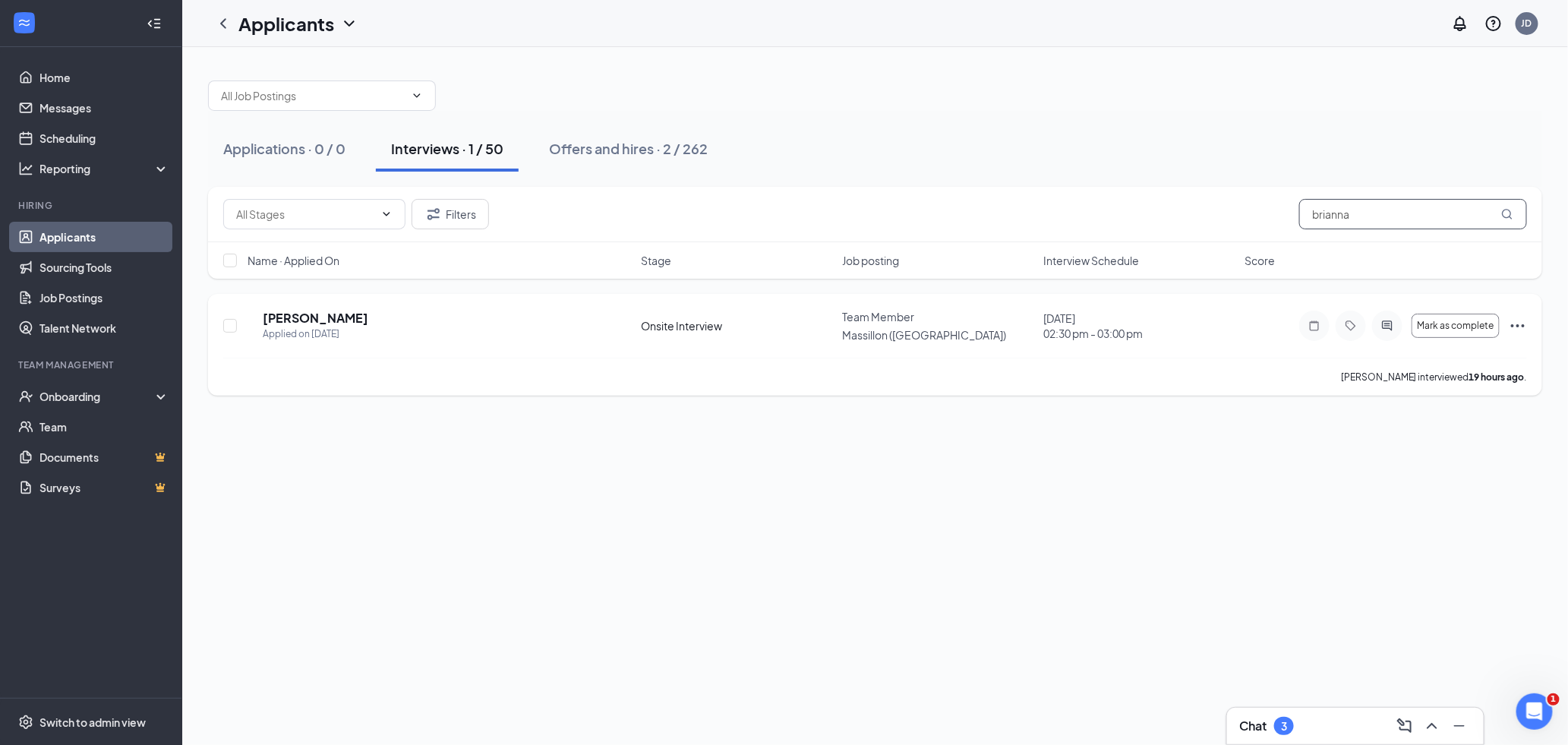
type input "brianna"
click at [1519, 328] on icon "Ellipses" at bounding box center [1518, 326] width 19 height 19
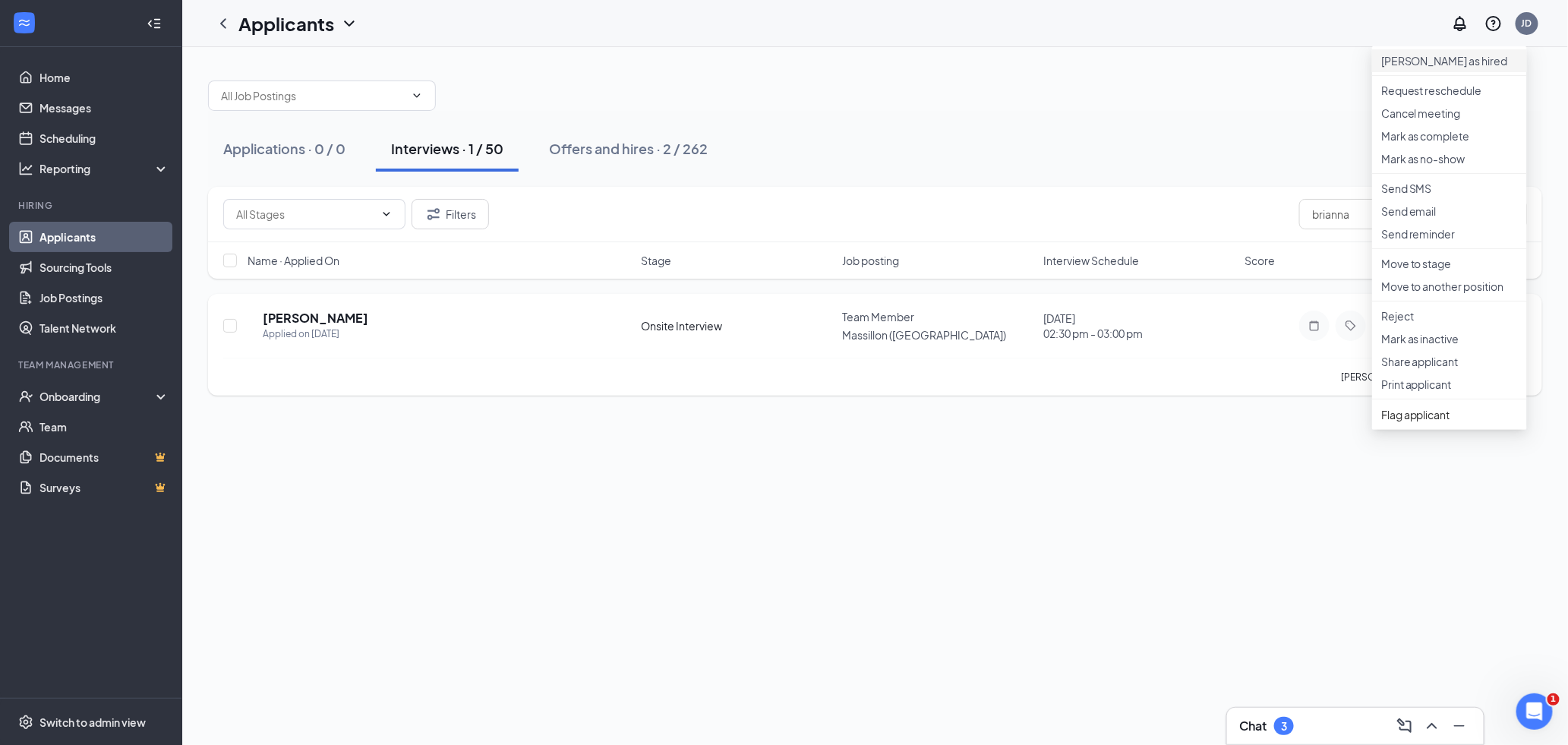
click at [1456, 61] on p "[PERSON_NAME] as hired" at bounding box center [1449, 60] width 136 height 15
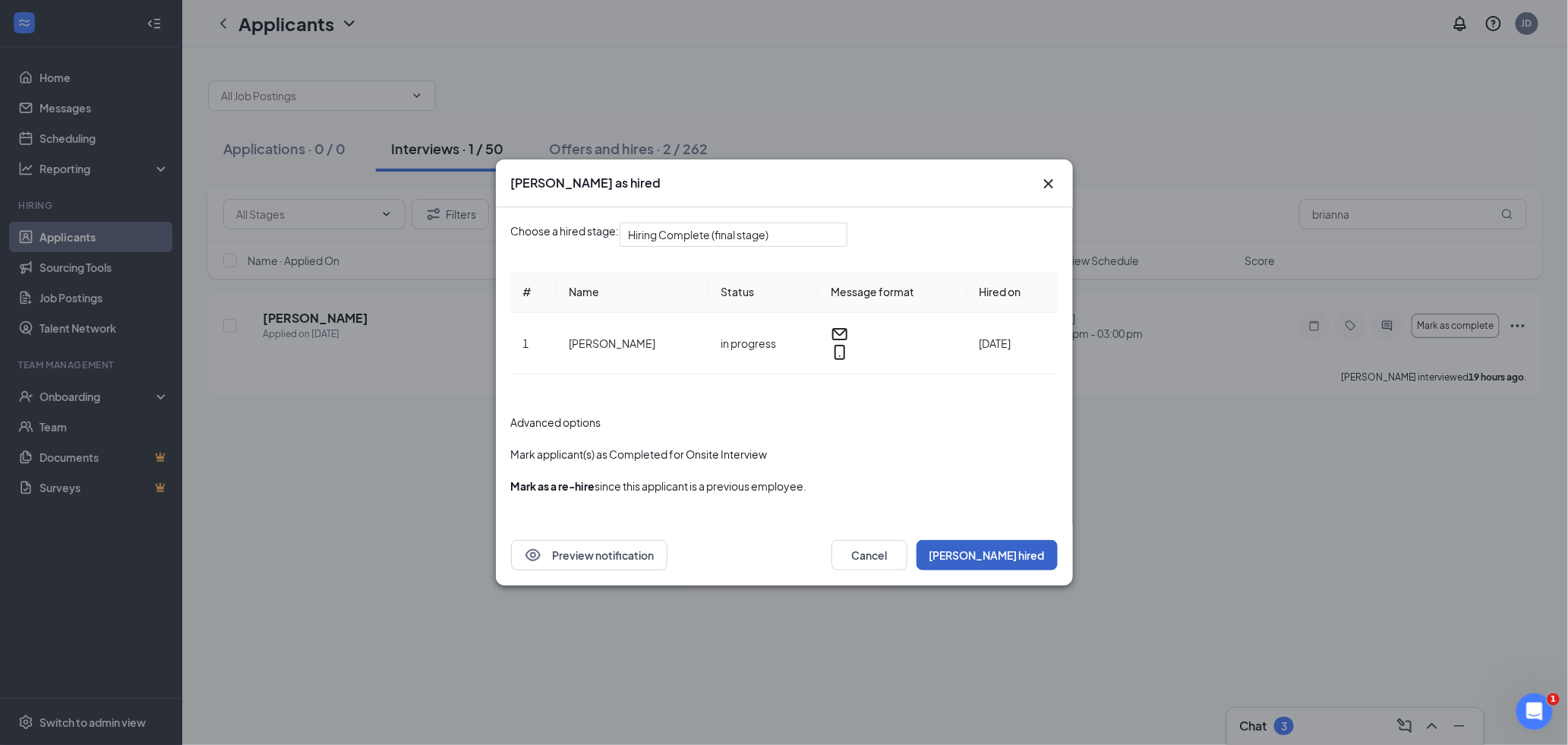
click at [1049, 547] on button "[PERSON_NAME] hired" at bounding box center [987, 555] width 141 height 31
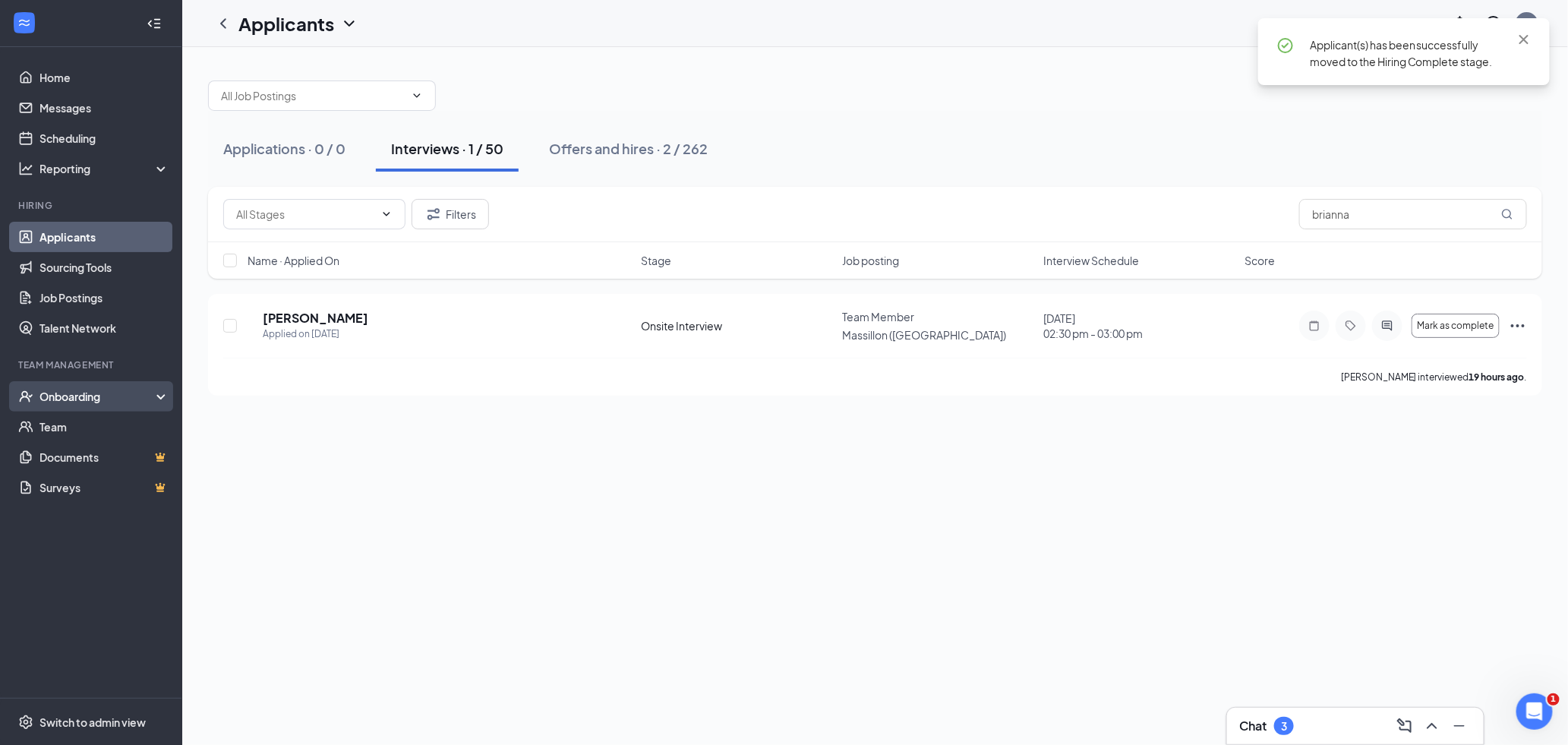
click at [103, 396] on div "Onboarding" at bounding box center [98, 396] width 117 height 15
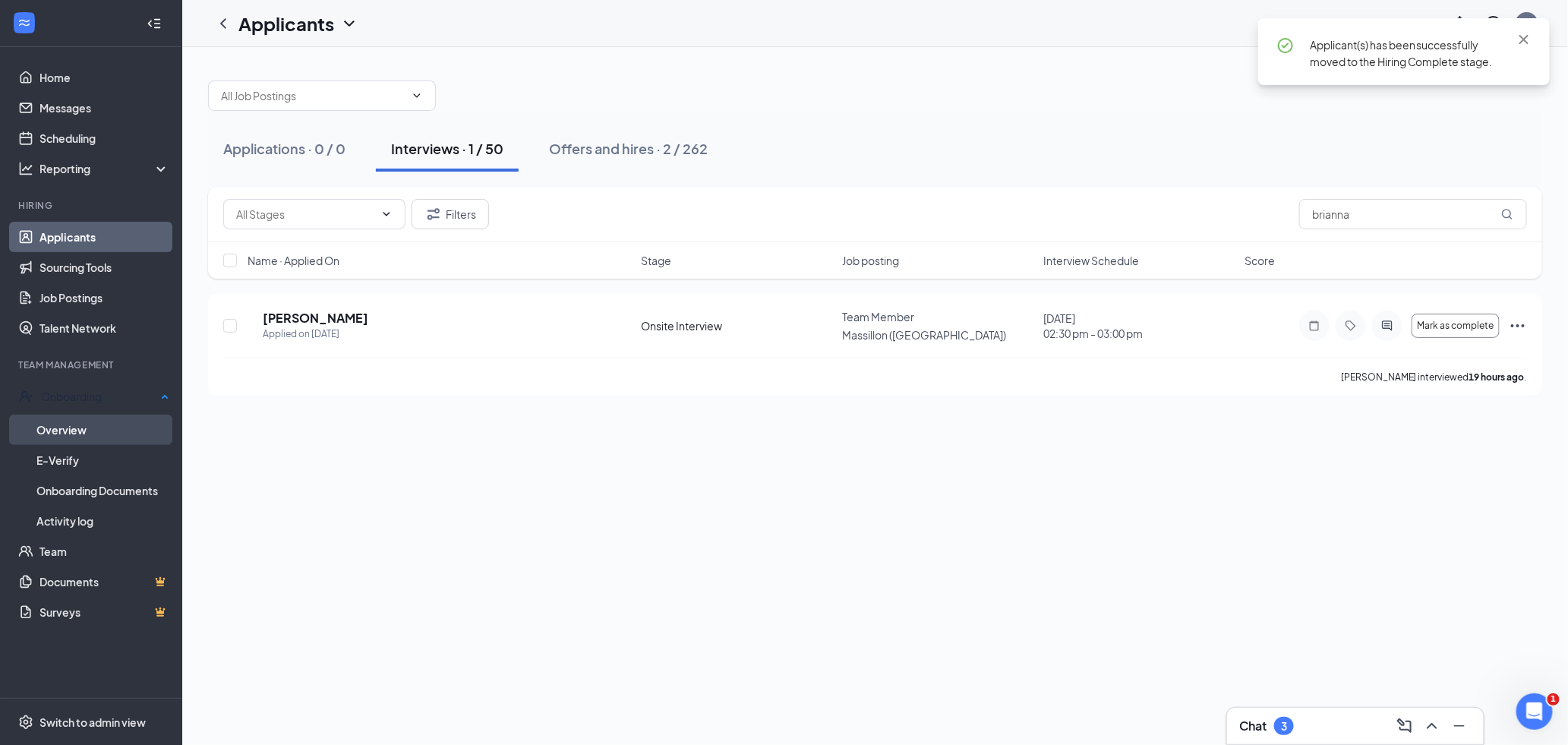
click at [102, 416] on link "Overview" at bounding box center [102, 430] width 133 height 31
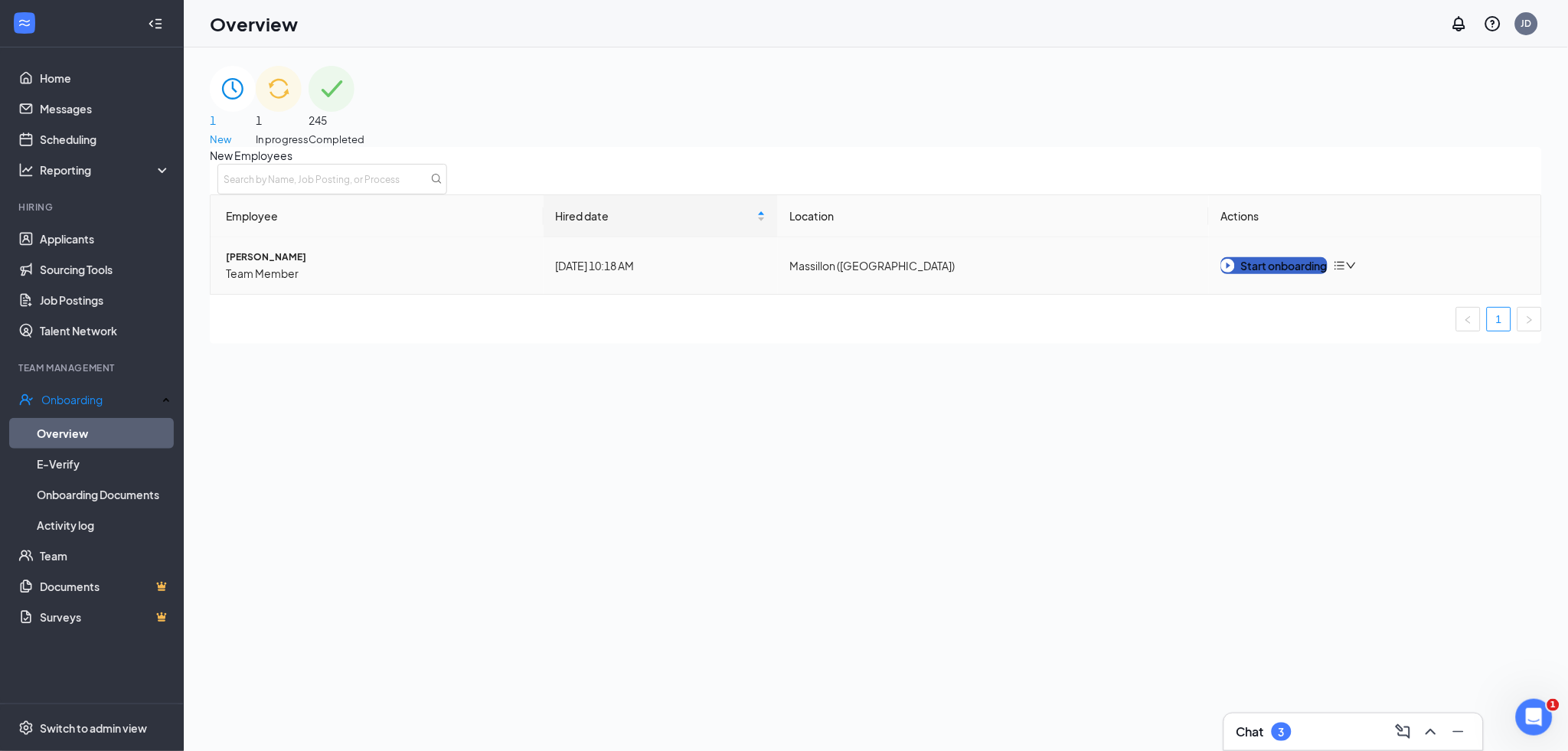
click at [1269, 274] on button "Start onboarding" at bounding box center [1274, 266] width 107 height 17
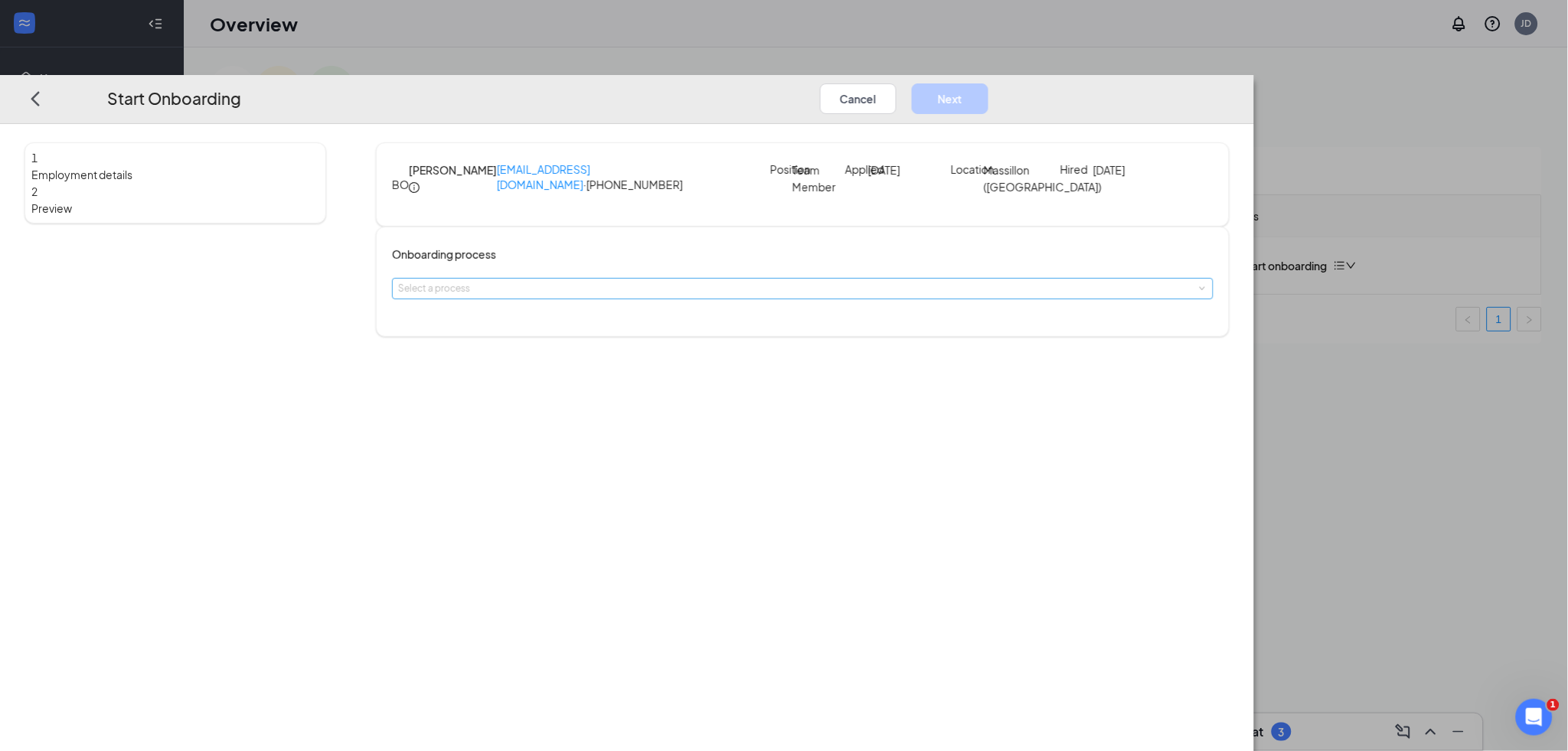
click at [753, 296] on div "Select a process" at bounding box center [800, 288] width 803 height 15
click at [740, 334] on li "Team Member Onboarding" at bounding box center [693, 341] width 251 height 27
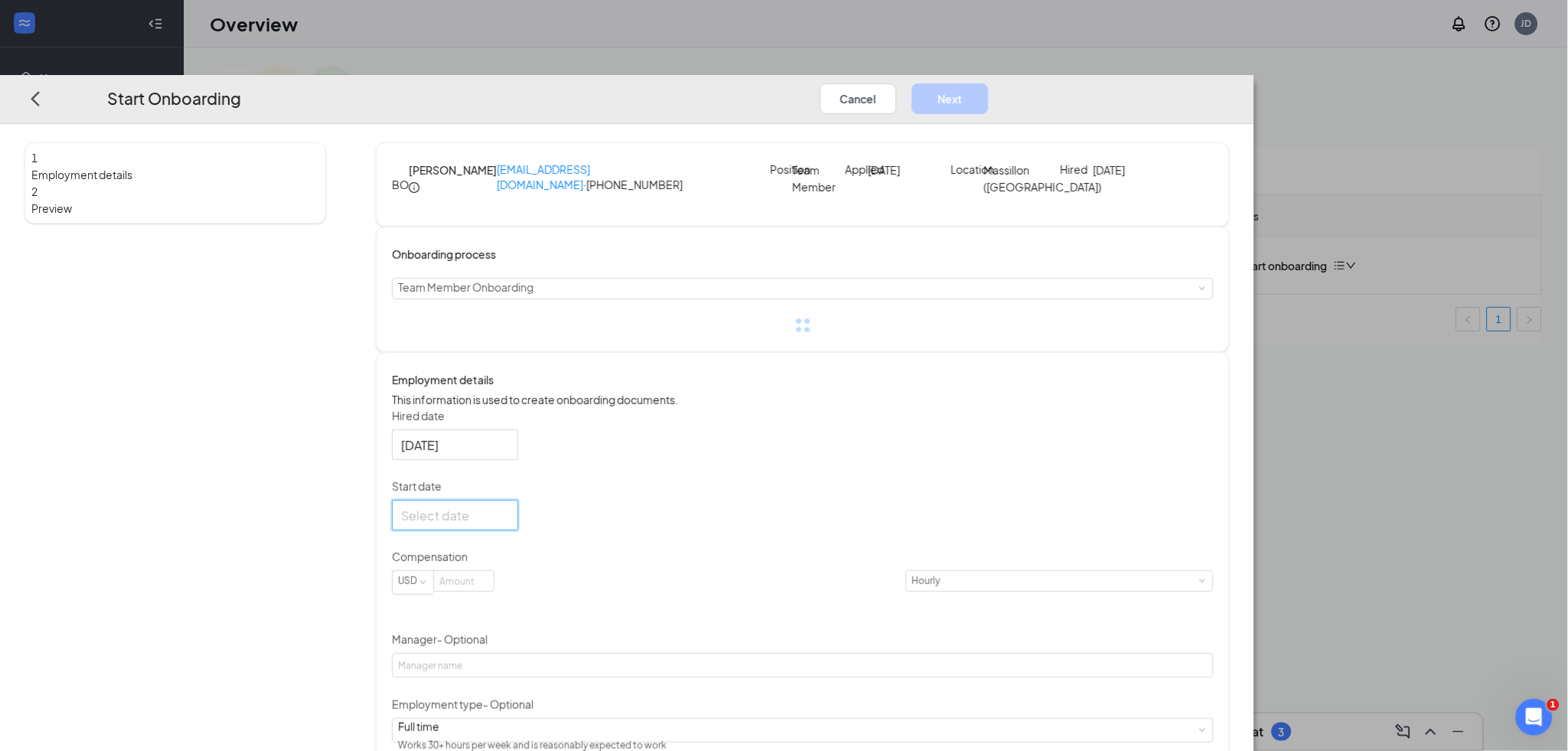
click at [506, 525] on input "Start date" at bounding box center [454, 515] width 105 height 19
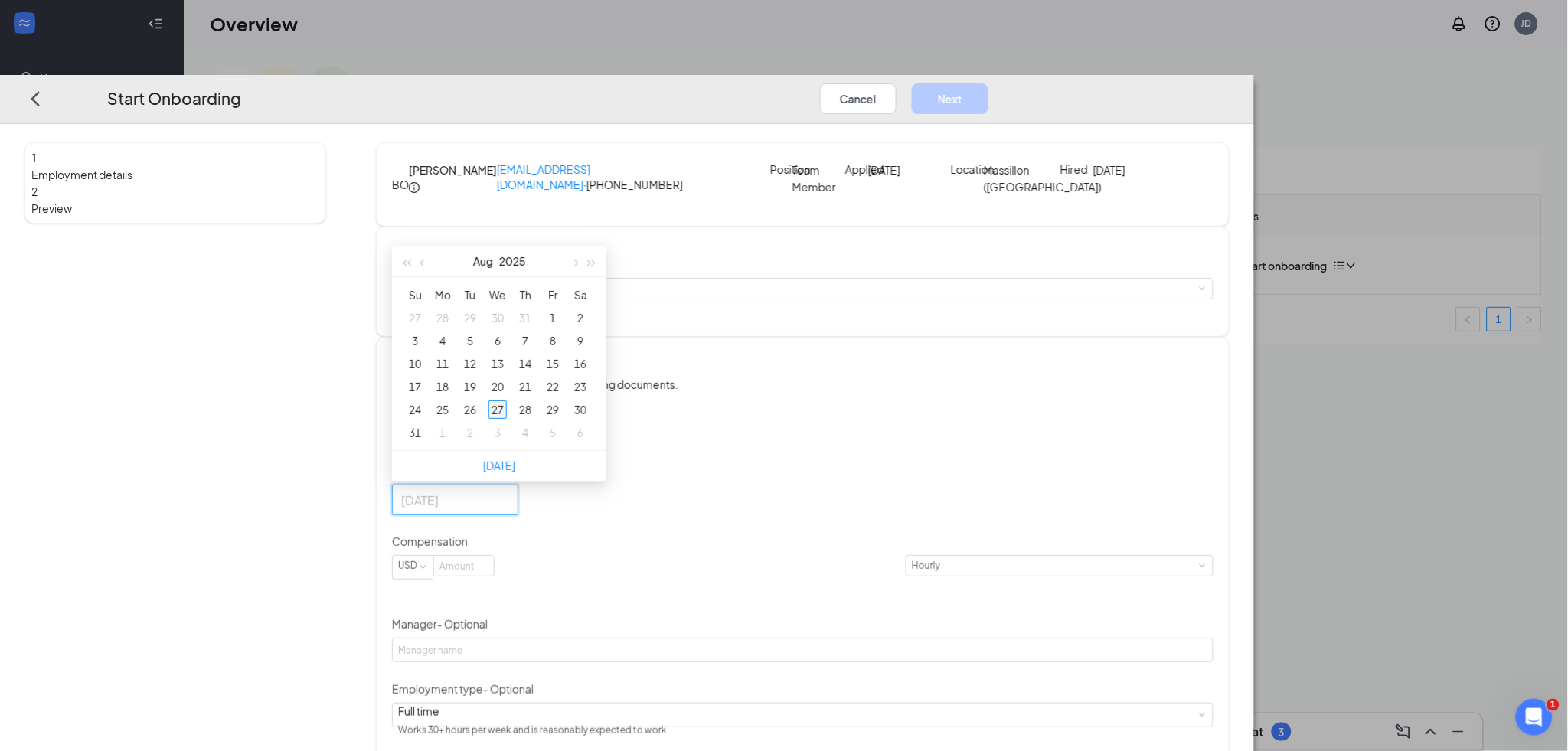
type input "[DATE]"
click at [512, 421] on td "27" at bounding box center [497, 410] width 27 height 23
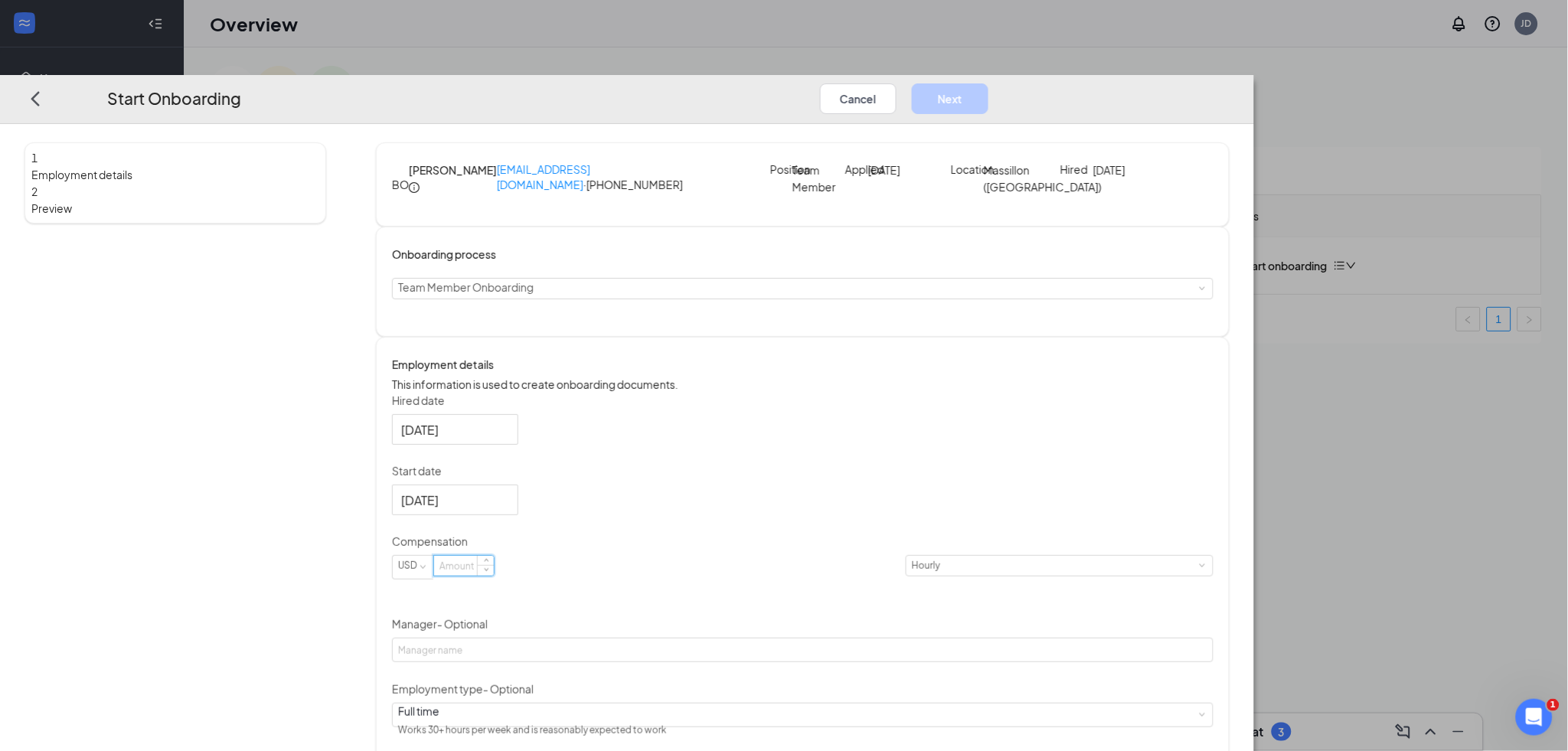
click at [494, 575] on input at bounding box center [464, 565] width 60 height 20
type input "13"
click at [1039, 526] on div "Hired date [DATE] Start date [DATE] [DATE] Su Mo Tu We Th Fr Sa 27 28 29 30 31 …" at bounding box center [803, 631] width 821 height 478
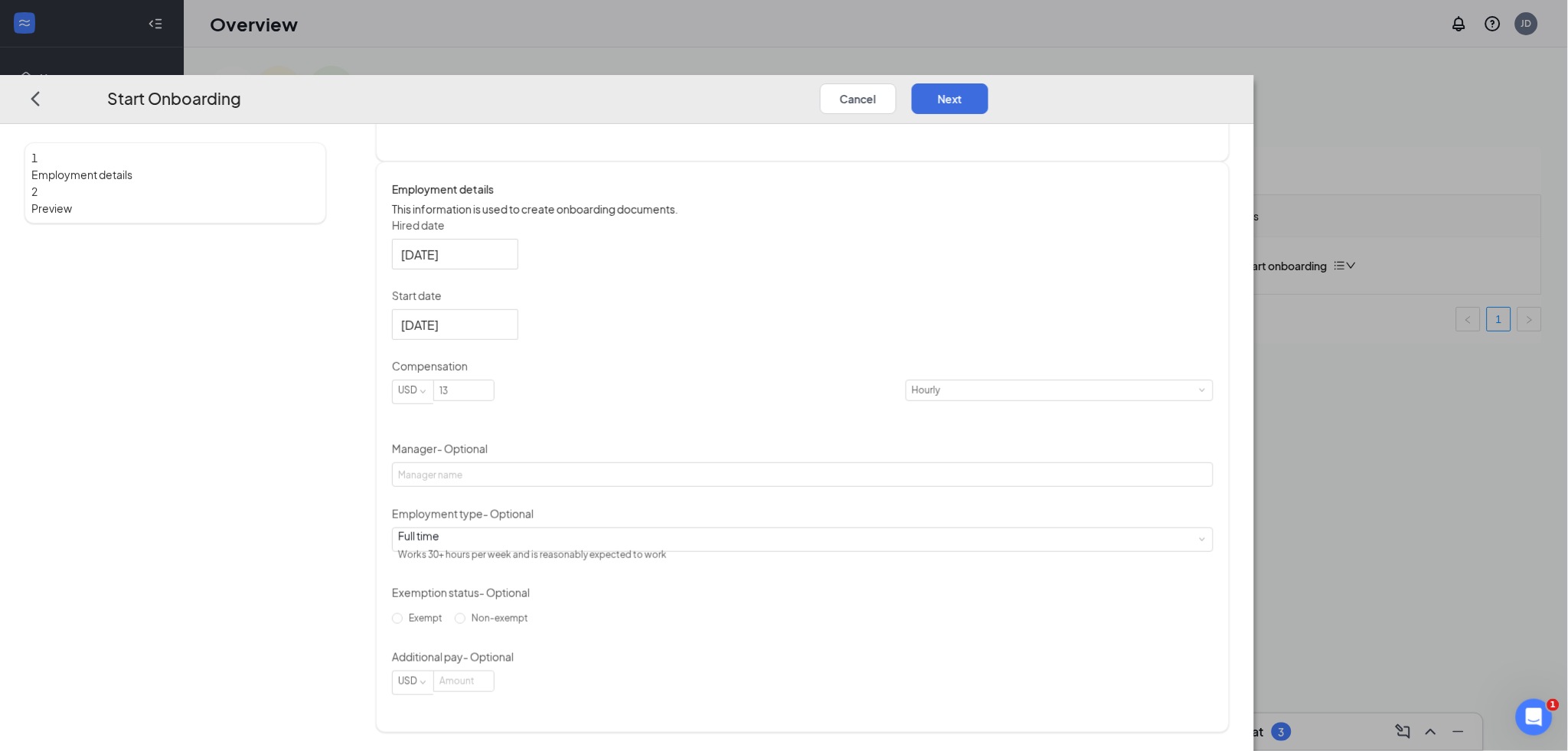
scroll to position [219, 0]
click at [732, 551] on div "Full time Works 30+ hours per week and is reasonably expected to work" at bounding box center [803, 540] width 809 height 23
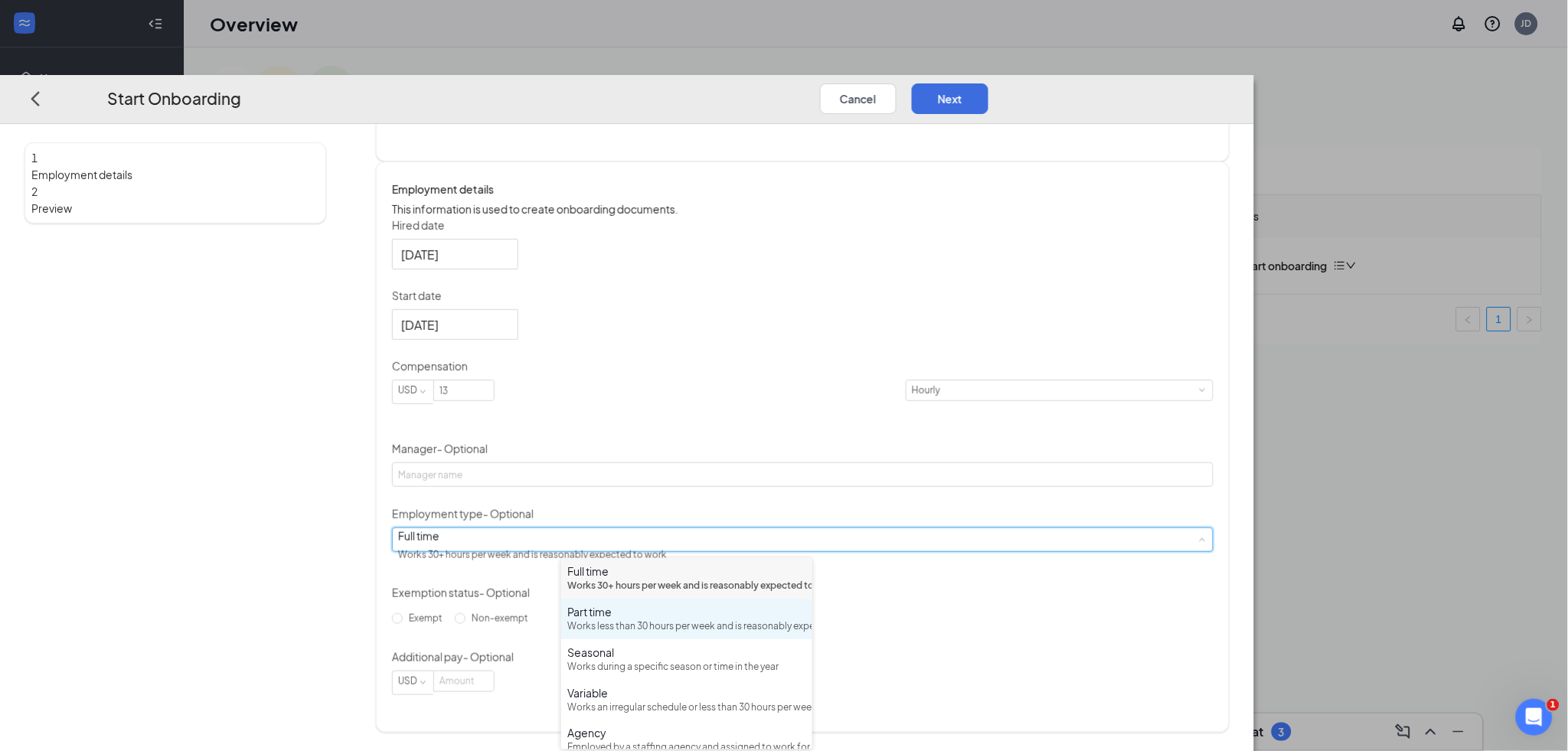
click at [706, 634] on div "Works less than 30 hours per week and is reasonably expected to work" at bounding box center [686, 627] width 239 height 15
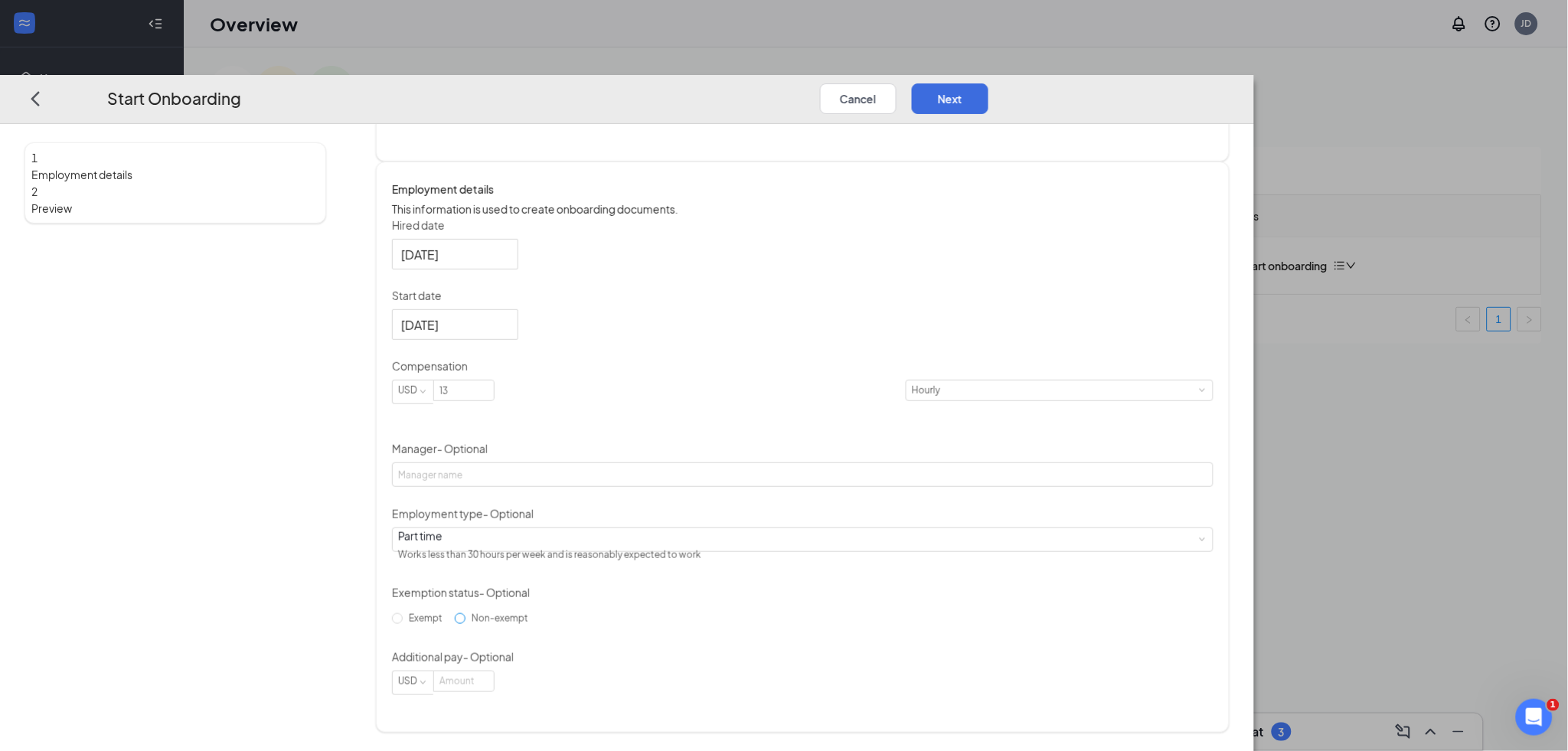
click at [534, 624] on span "Non-exempt" at bounding box center [501, 618] width 69 height 11
click at [466, 624] on input "Non-exempt" at bounding box center [459, 618] width 10 height 10
radio input "true"
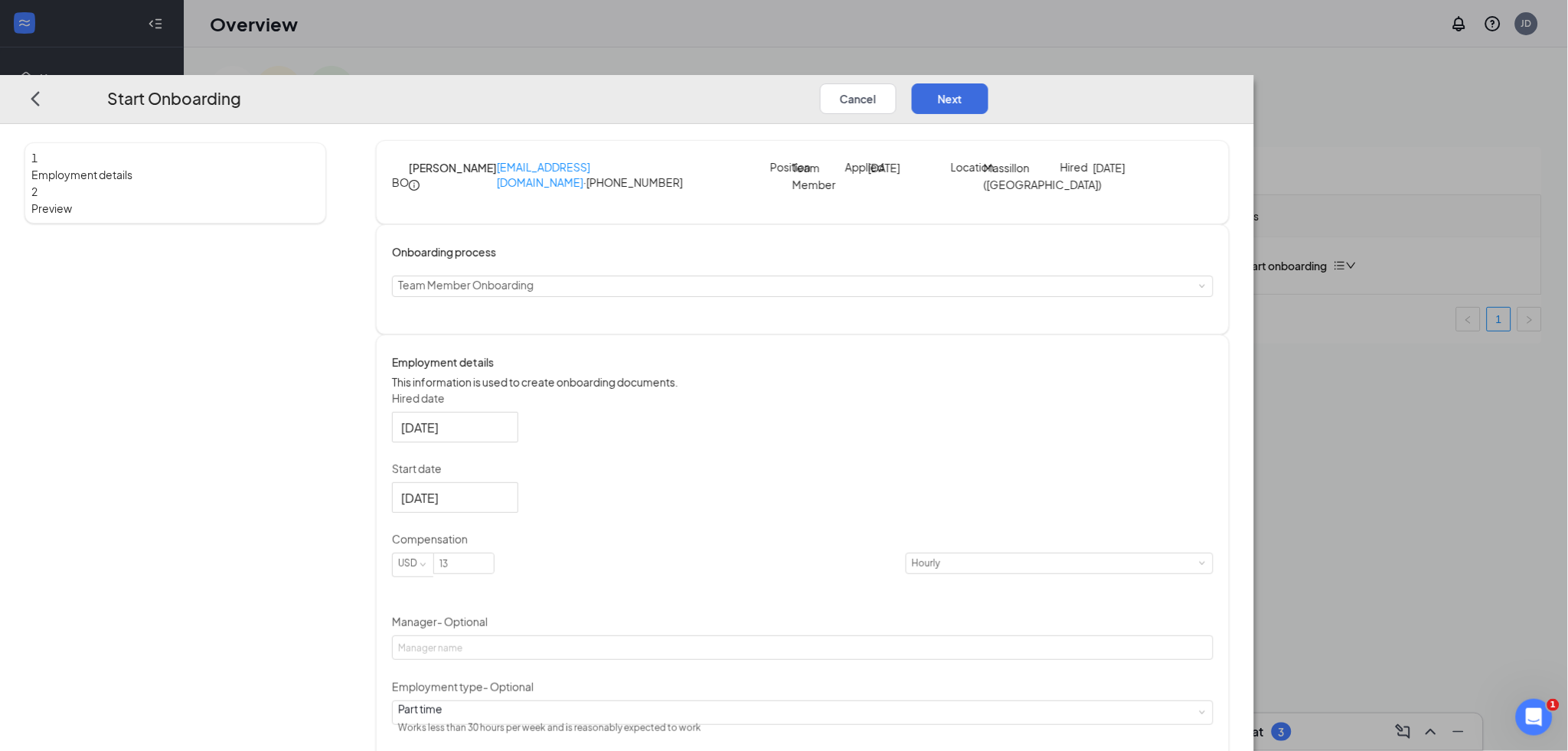
scroll to position [0, 0]
click at [989, 83] on button "Next" at bounding box center [951, 98] width 77 height 31
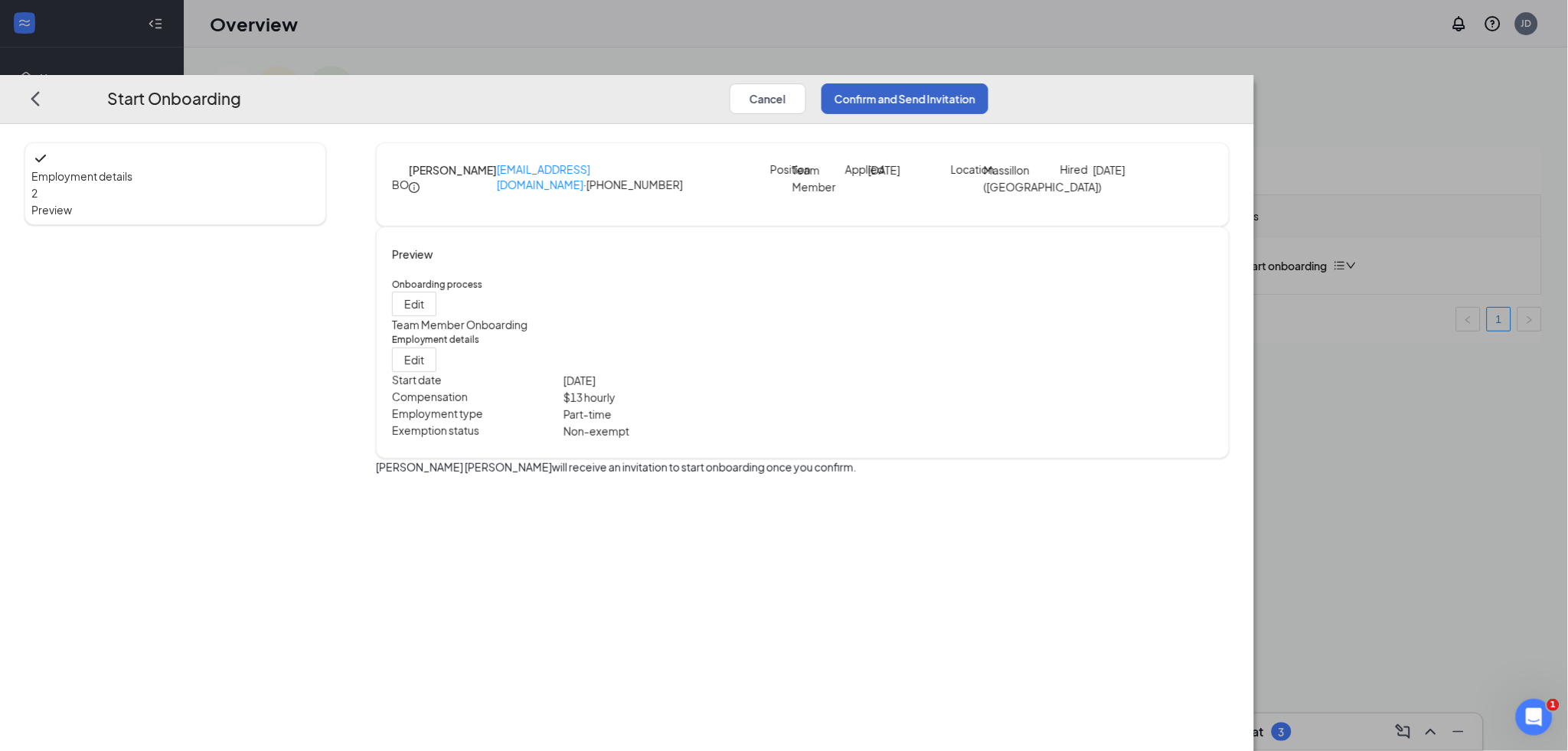
click at [989, 83] on button "Confirm and Send Invitation" at bounding box center [905, 98] width 167 height 31
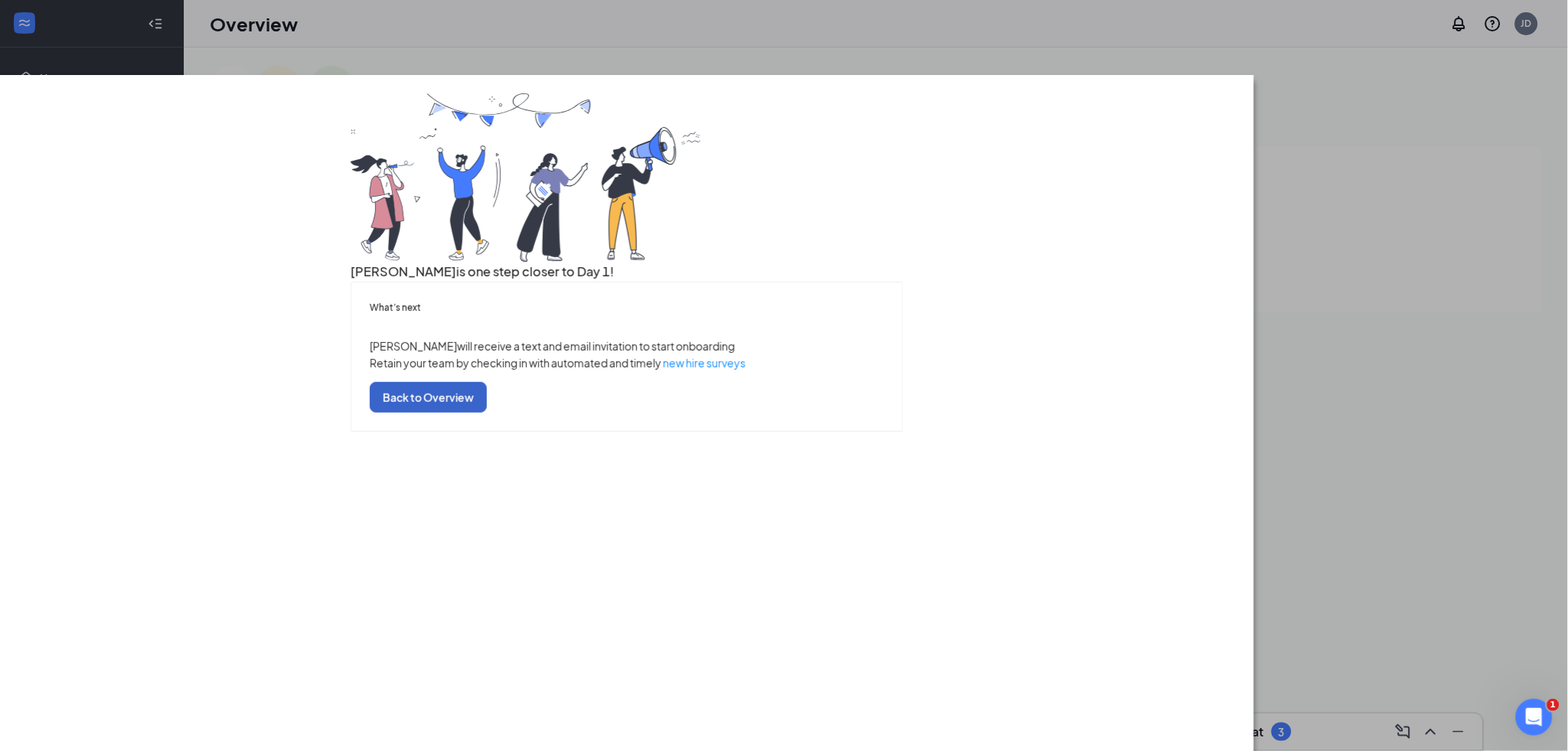
click at [487, 412] on button "Back to Overview" at bounding box center [428, 397] width 117 height 31
